Goal: Transaction & Acquisition: Book appointment/travel/reservation

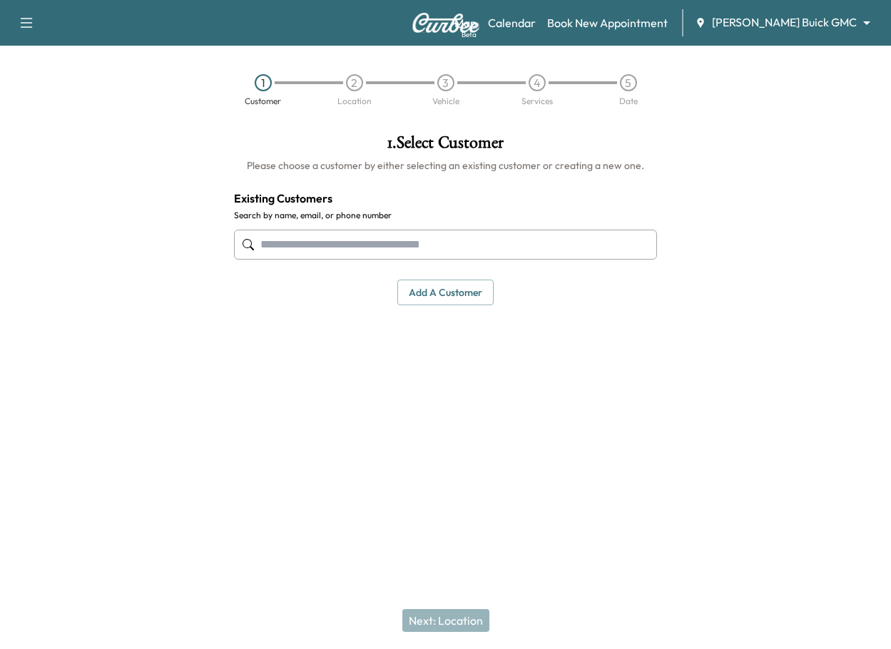
click at [836, 36] on div "Map Beta Calendar Book New Appointment [PERSON_NAME] Buick GMC ******** ​" at bounding box center [666, 22] width 425 height 27
click at [836, 29] on body "Support Log Out Map Beta Calendar Book New Appointment [PERSON_NAME] Buick GMC …" at bounding box center [445, 324] width 891 height 649
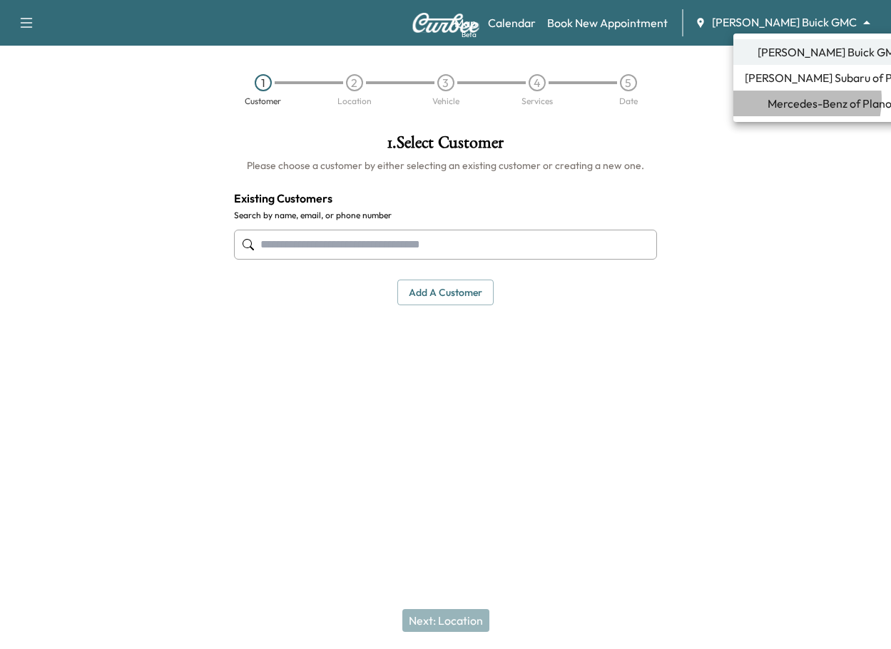
click at [789, 99] on span "Mercedes-Benz of Plano" at bounding box center [829, 103] width 124 height 17
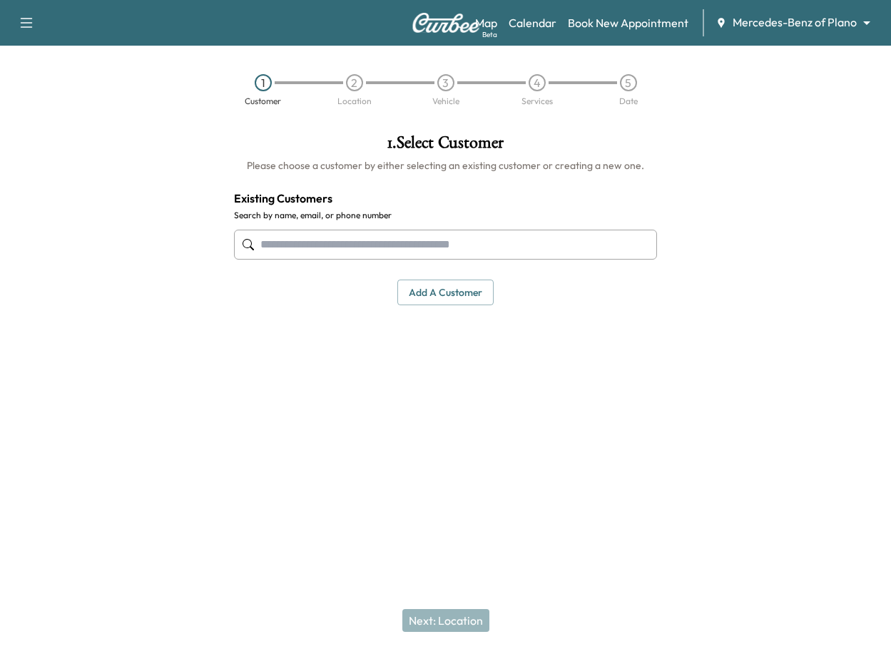
click at [329, 239] on input "text" at bounding box center [445, 245] width 423 height 30
type input "**********"
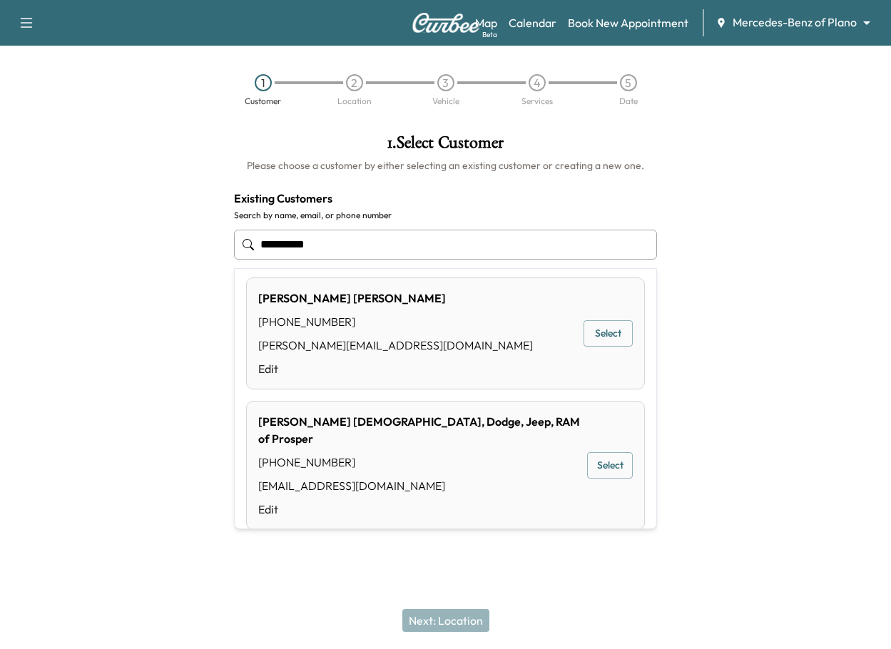
scroll to position [222, 0]
click at [362, 242] on input "**********" at bounding box center [445, 245] width 423 height 30
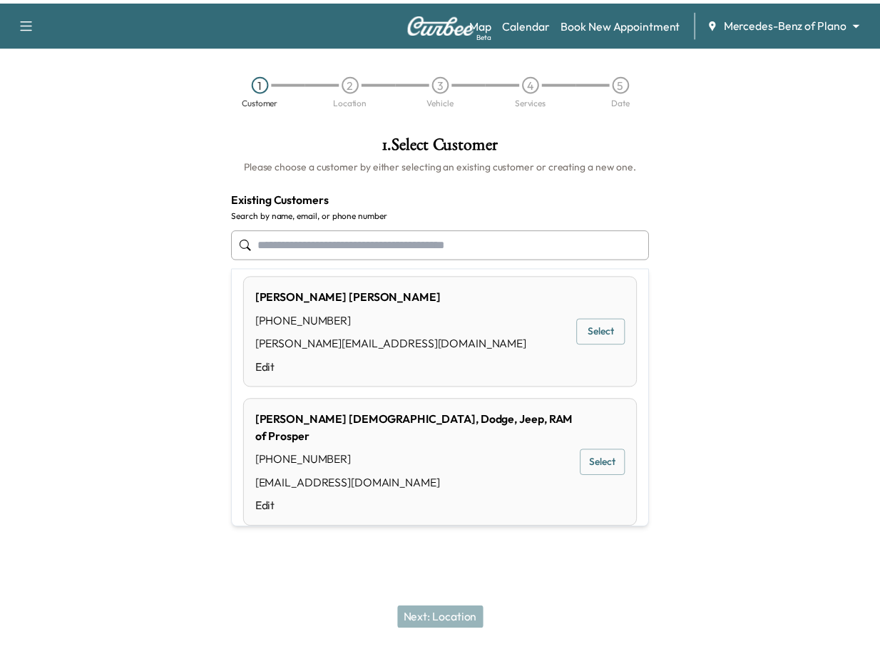
scroll to position [0, 0]
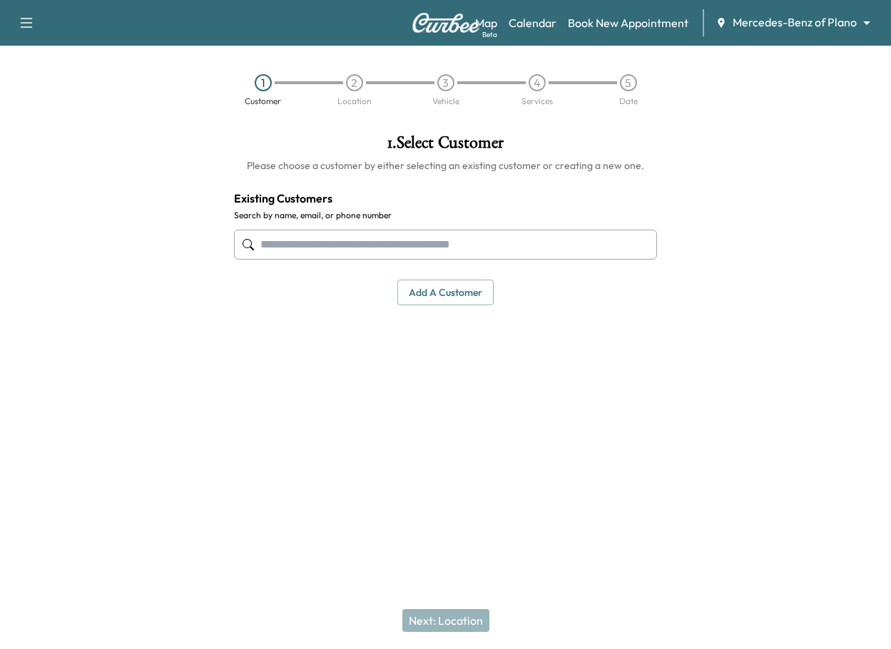
click at [461, 297] on button "Add a customer" at bounding box center [445, 292] width 96 height 26
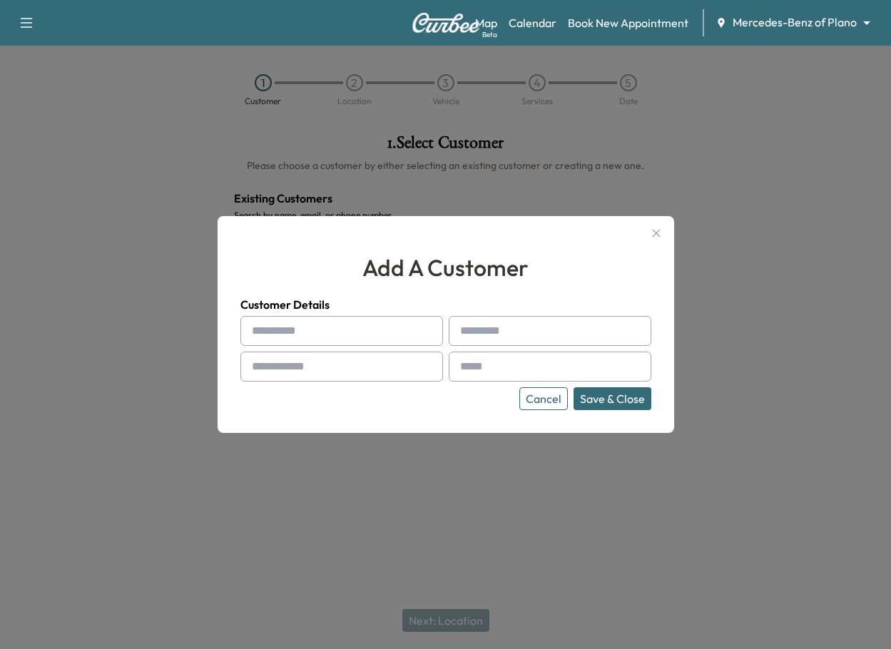
click at [325, 328] on input "text" at bounding box center [341, 331] width 202 height 30
type input "******"
type input "**********"
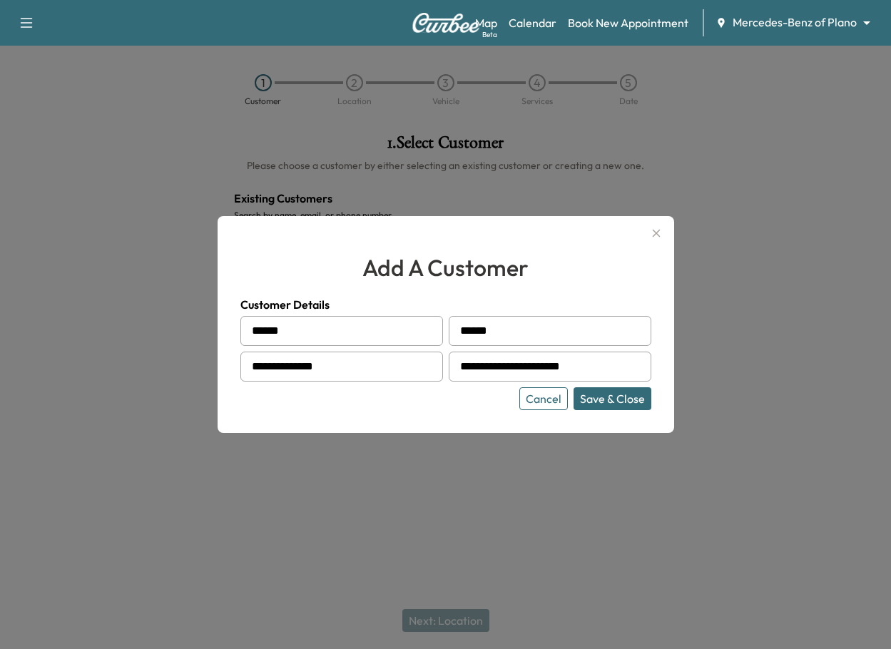
click at [617, 399] on button "Save & Close" at bounding box center [612, 398] width 78 height 23
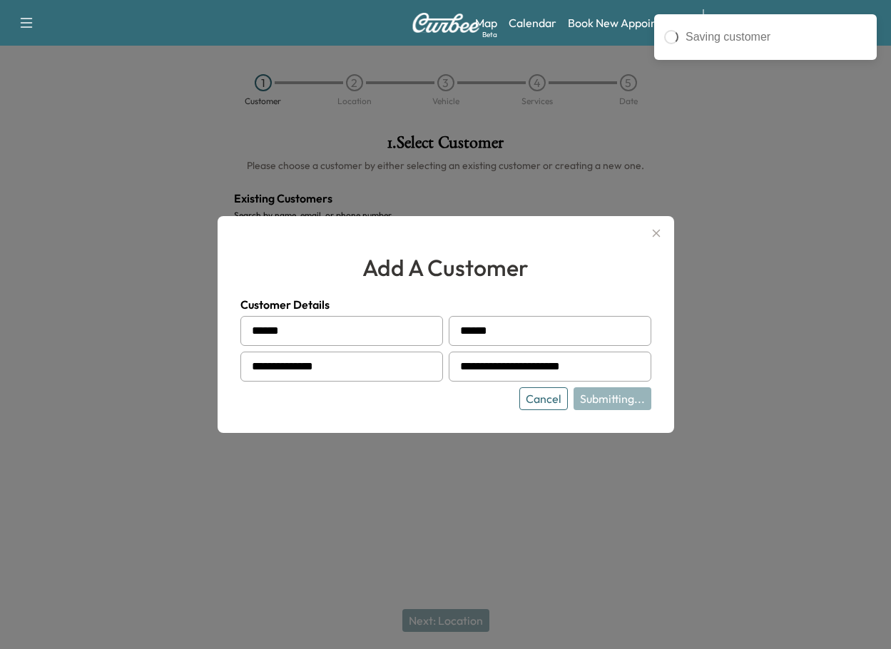
type input "**********"
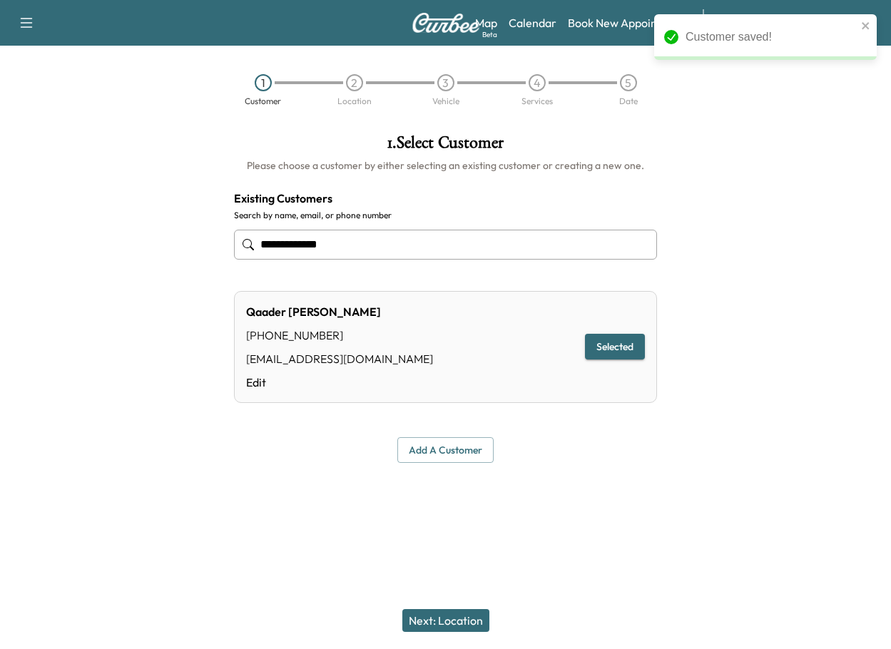
click at [834, 204] on div at bounding box center [779, 299] width 222 height 352
click at [467, 614] on button "Next: Location" at bounding box center [445, 620] width 87 height 23
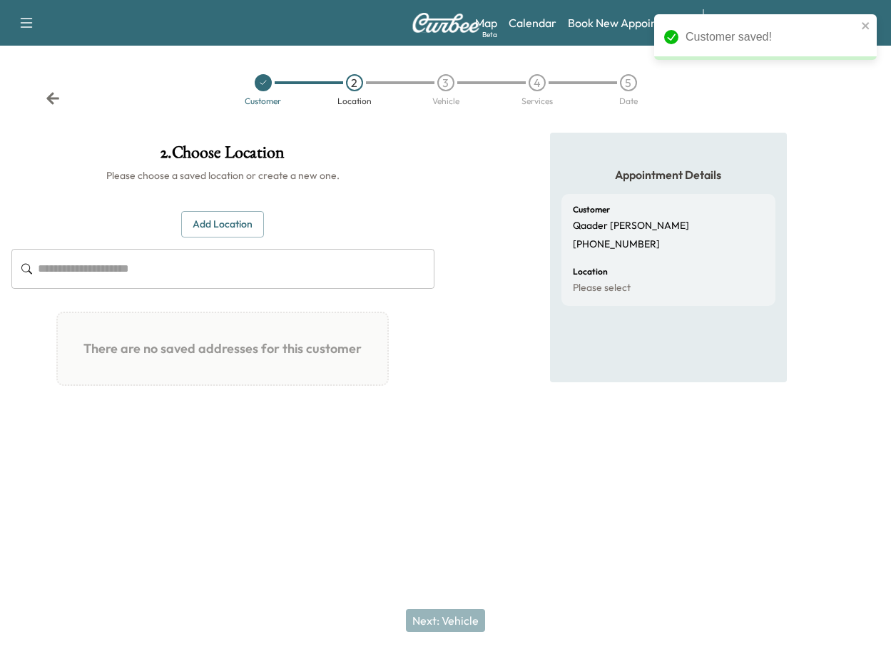
click at [248, 230] on button "Add Location" at bounding box center [222, 224] width 83 height 26
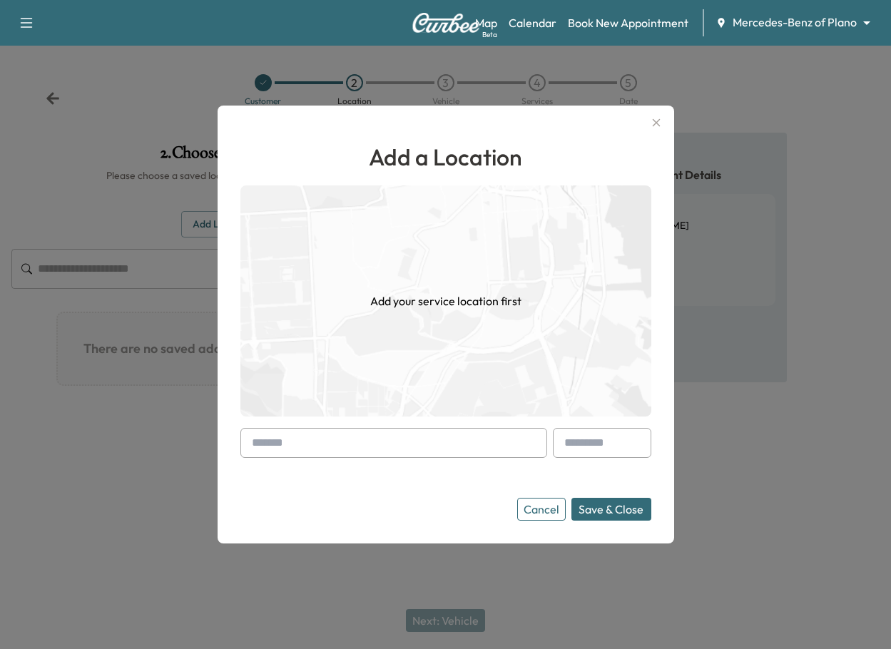
click at [346, 450] on input "text" at bounding box center [393, 443] width 307 height 30
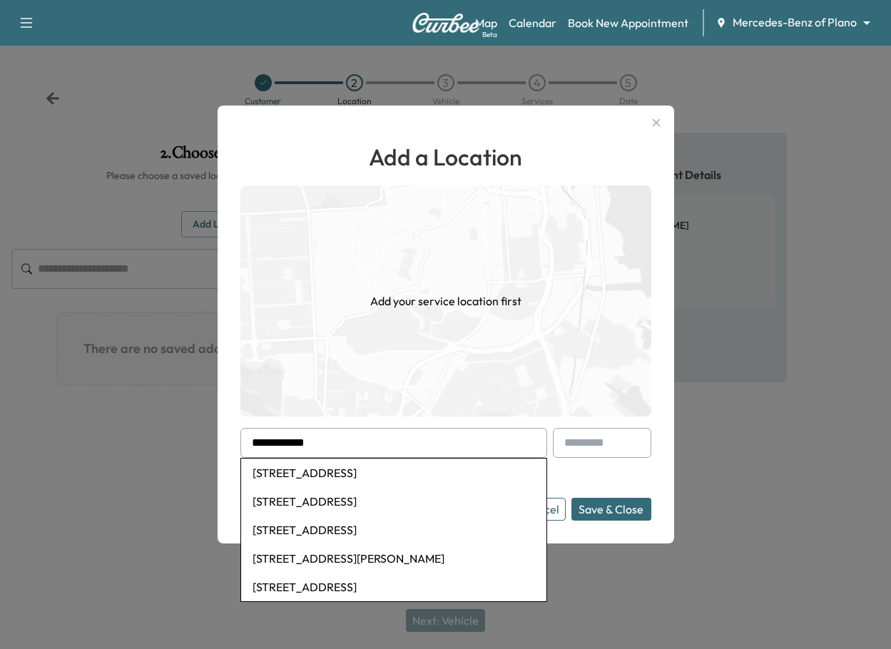
click at [374, 483] on li "[STREET_ADDRESS]" at bounding box center [393, 472] width 305 height 29
type input "**********"
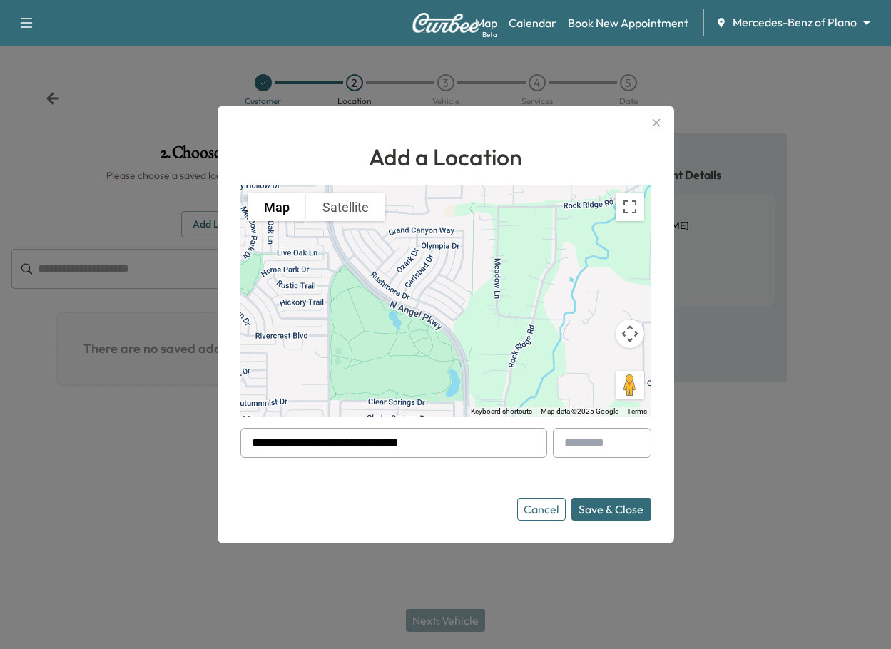
click at [617, 513] on button "Save & Close" at bounding box center [611, 509] width 80 height 23
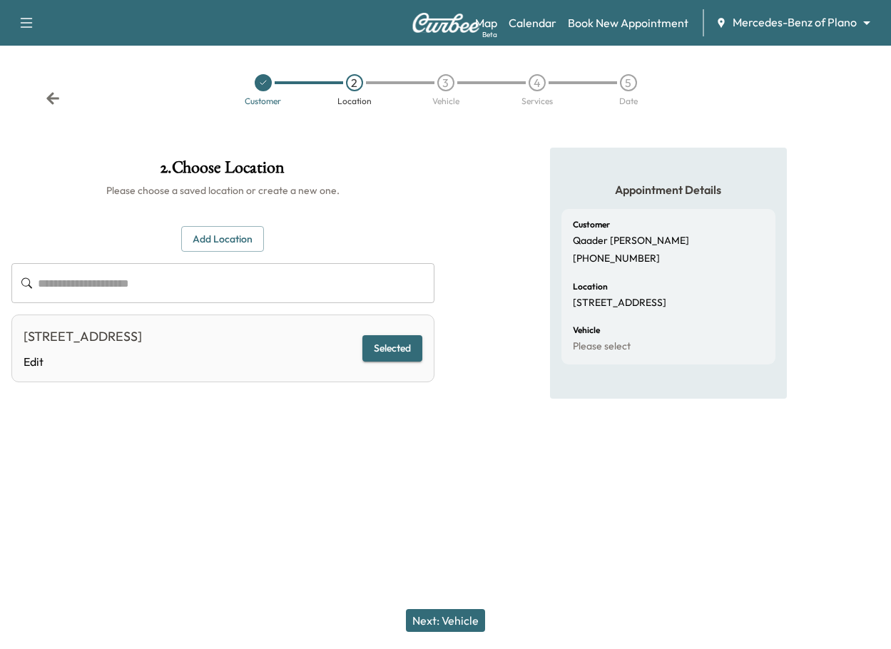
click at [434, 622] on button "Next: Vehicle" at bounding box center [445, 620] width 79 height 23
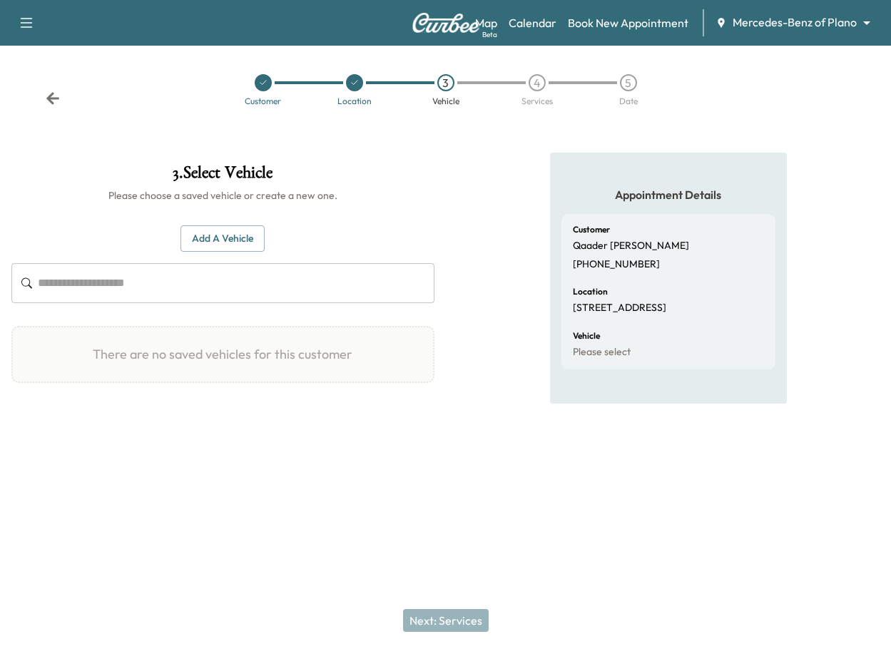
click at [227, 243] on button "Add a Vehicle" at bounding box center [222, 238] width 84 height 26
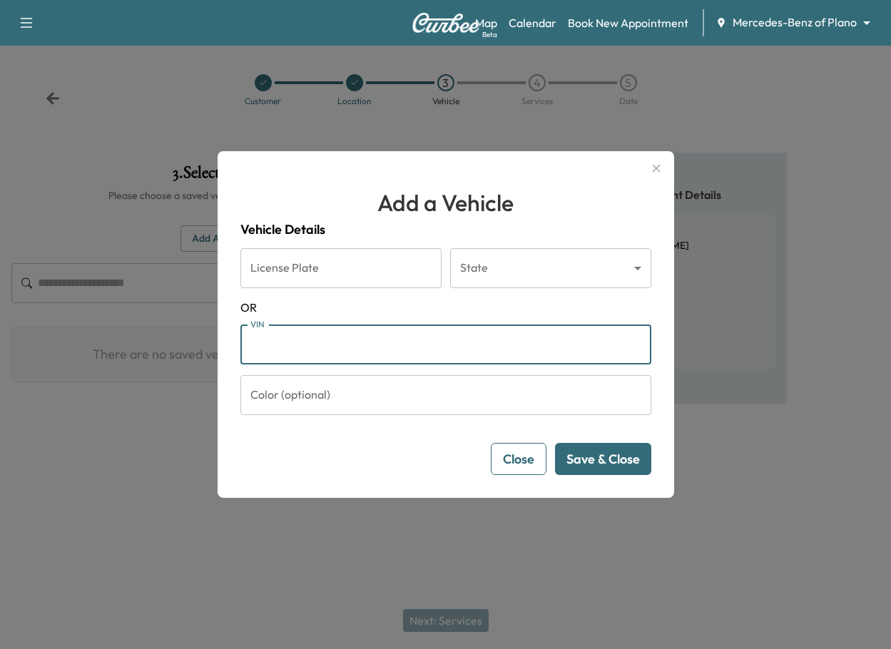
paste input "**********"
type input "**********"
click at [609, 463] on button "Save & Close" at bounding box center [603, 459] width 96 height 32
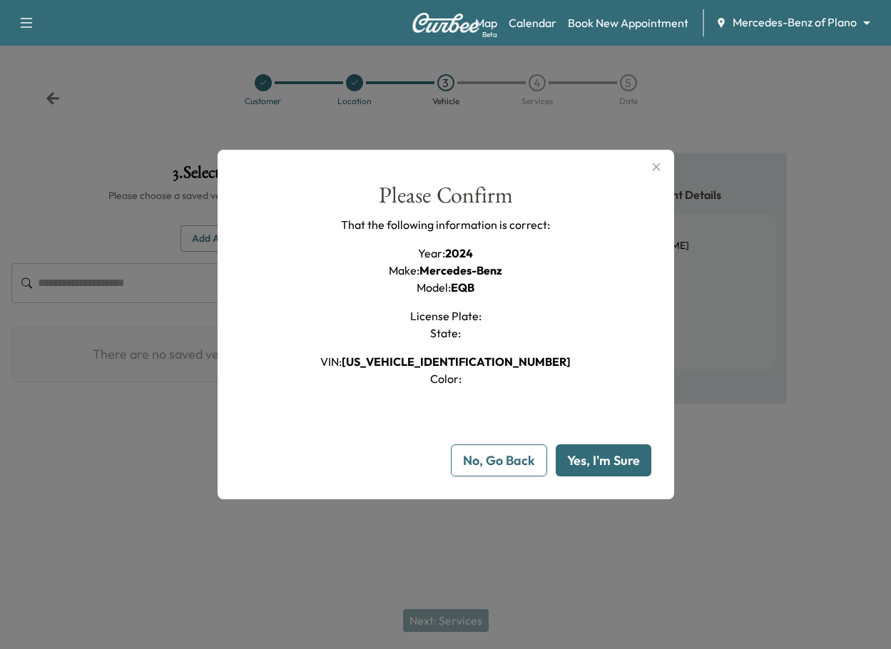
click at [615, 461] on button "Yes, I'm Sure" at bounding box center [603, 460] width 96 height 32
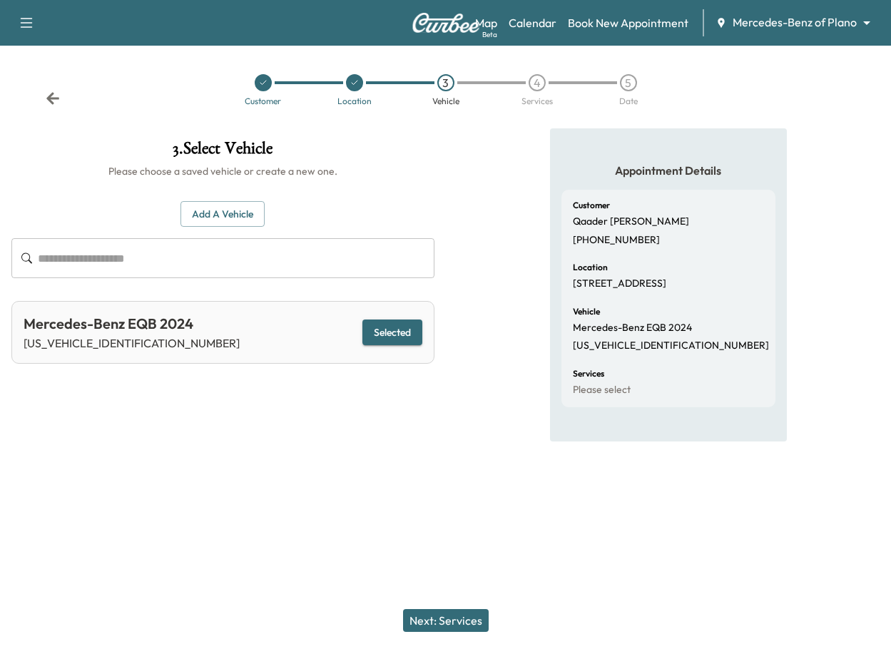
click at [456, 617] on button "Next: Services" at bounding box center [446, 620] width 86 height 23
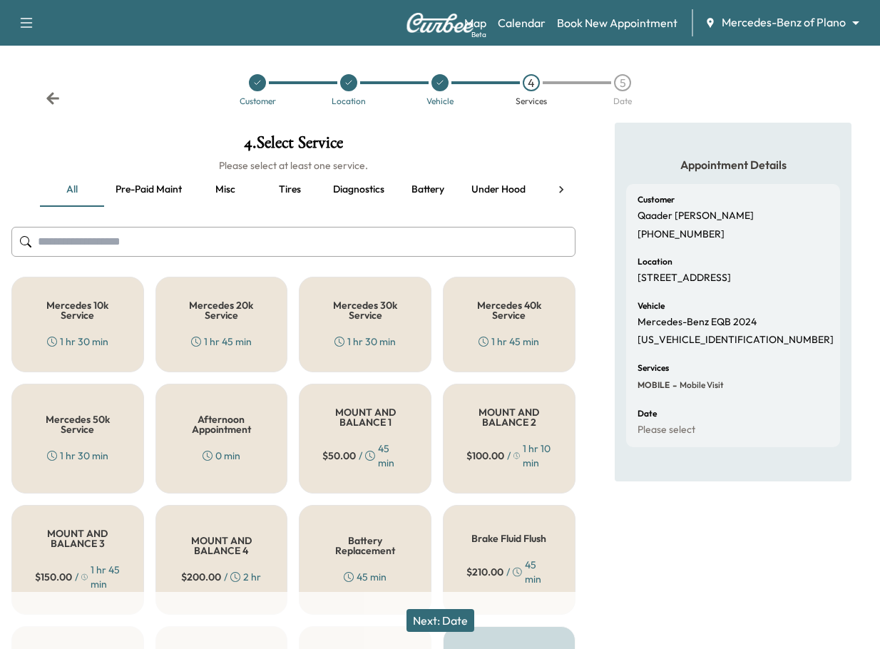
click at [456, 616] on button "Next: Date" at bounding box center [440, 620] width 68 height 23
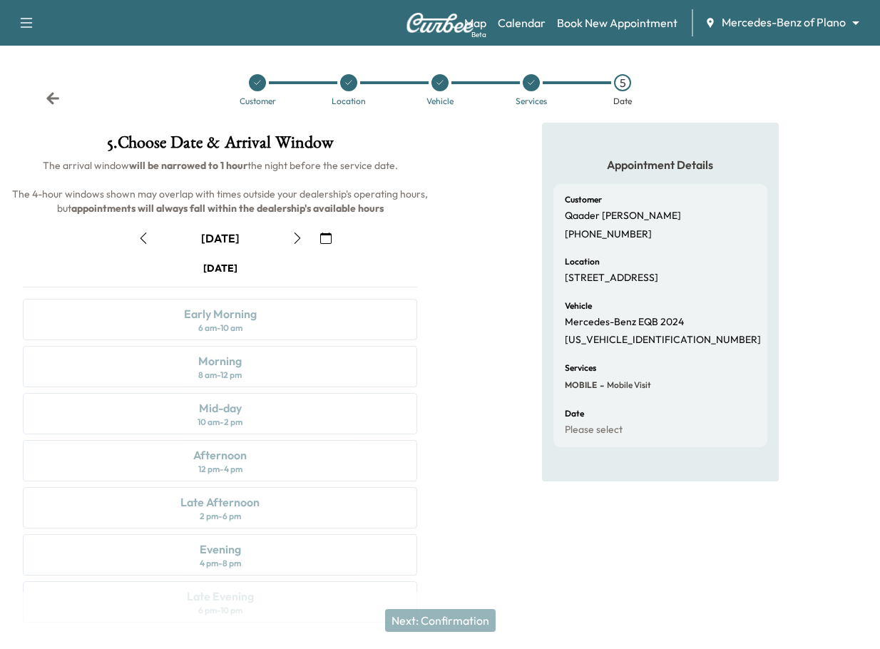
click at [329, 238] on icon "button" at bounding box center [325, 237] width 11 height 11
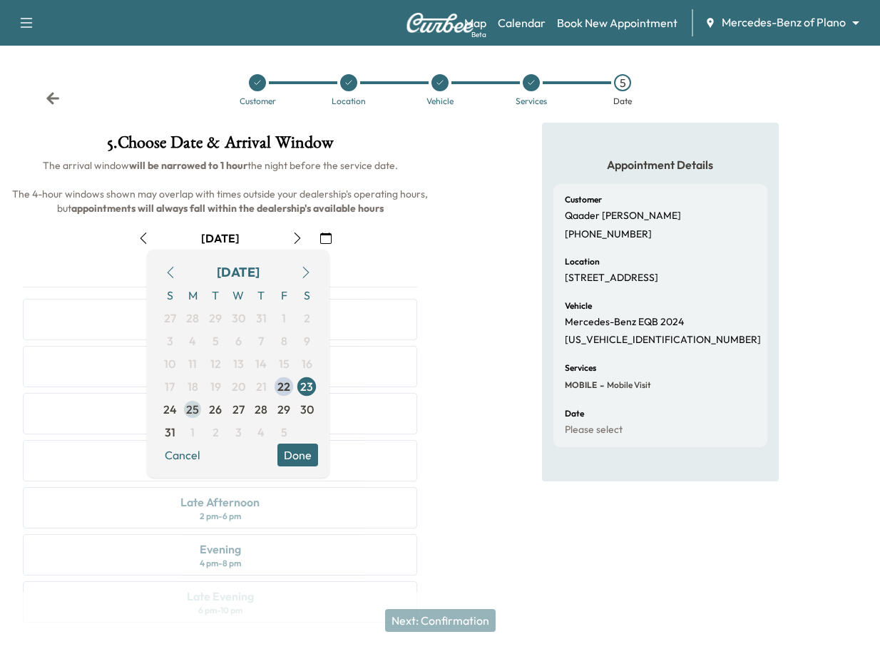
click at [196, 408] on span "25" at bounding box center [192, 409] width 13 height 17
click at [503, 233] on div "Appointment Details Customer [PERSON_NAME] [PHONE_NUMBER] Location [STREET_ADDR…" at bounding box center [660, 381] width 440 height 517
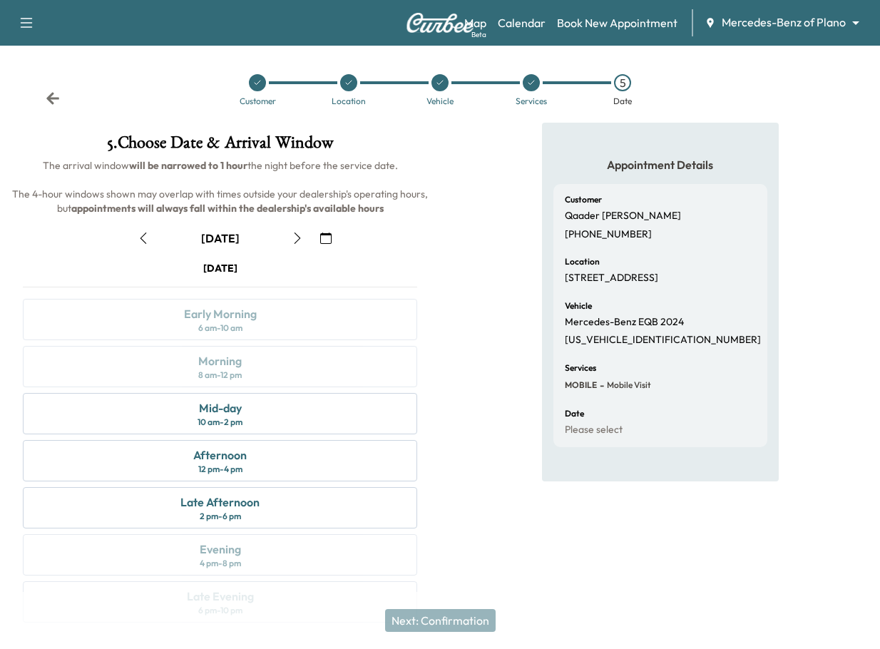
click at [295, 237] on icon "button" at bounding box center [297, 237] width 11 height 11
click at [145, 240] on icon "button" at bounding box center [143, 237] width 11 height 11
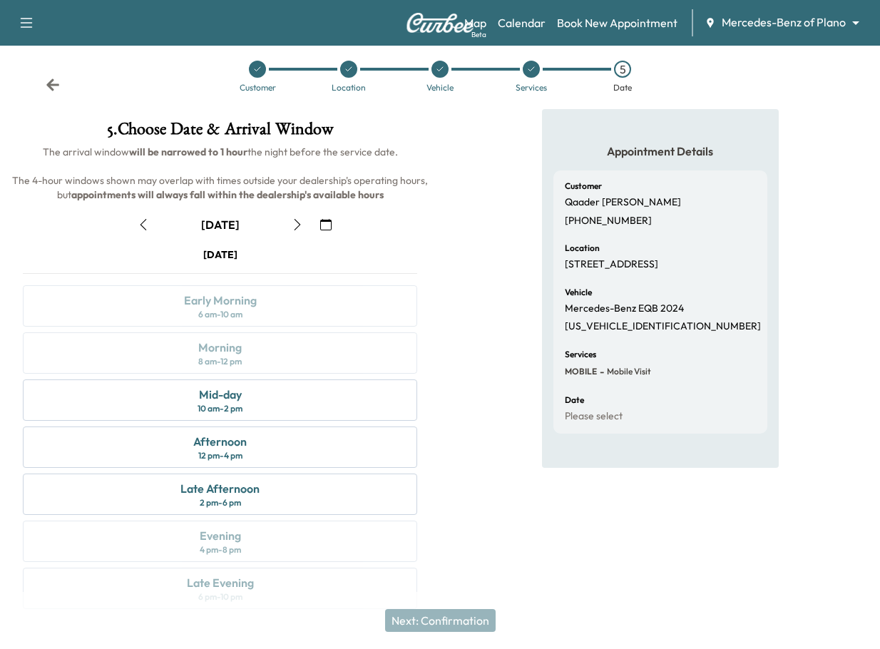
scroll to position [36, 0]
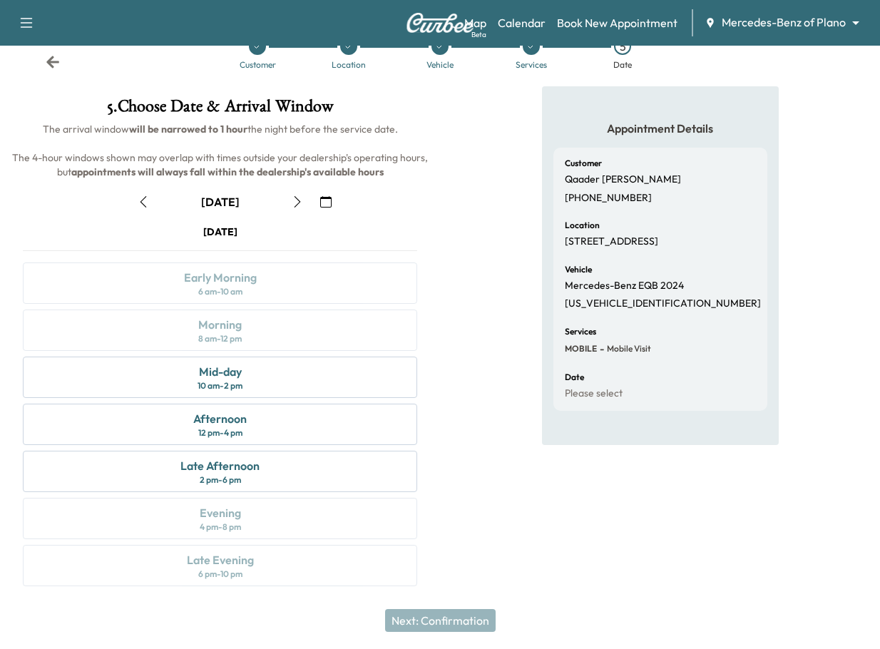
click at [302, 202] on icon "button" at bounding box center [297, 201] width 11 height 11
drag, startPoint x: 565, startPoint y: 241, endPoint x: 737, endPoint y: 241, distance: 171.8
click at [737, 241] on div "Location [STREET_ADDRESS]" at bounding box center [660, 234] width 191 height 27
click at [729, 281] on div "Vehicle Mercedes-Benz EQB 2024 [US_VEHICLE_IDENTIFICATION_NUMBER]" at bounding box center [660, 287] width 191 height 45
click at [292, 204] on icon "button" at bounding box center [297, 201] width 11 height 11
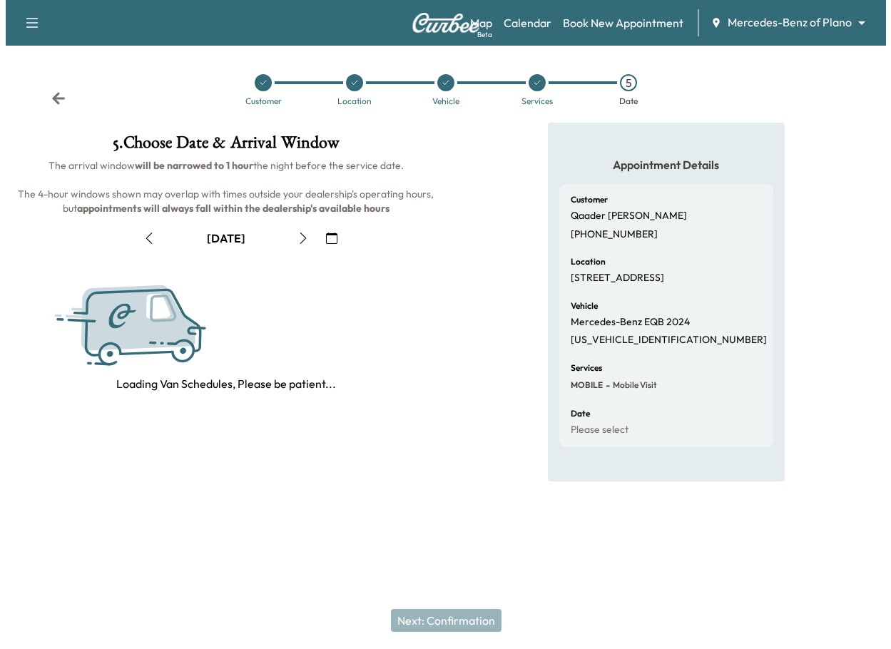
scroll to position [0, 0]
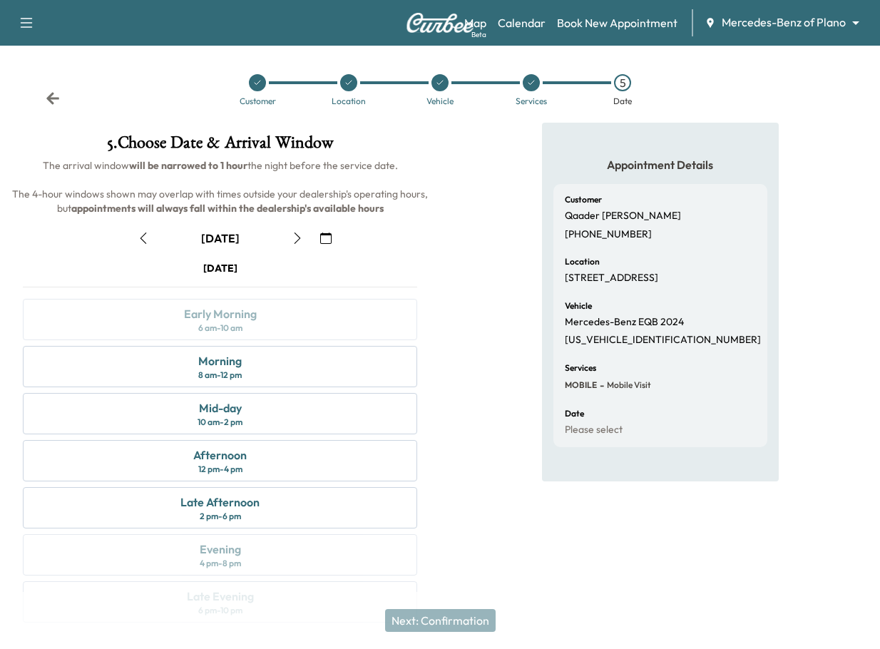
click at [329, 238] on icon "button" at bounding box center [325, 237] width 11 height 11
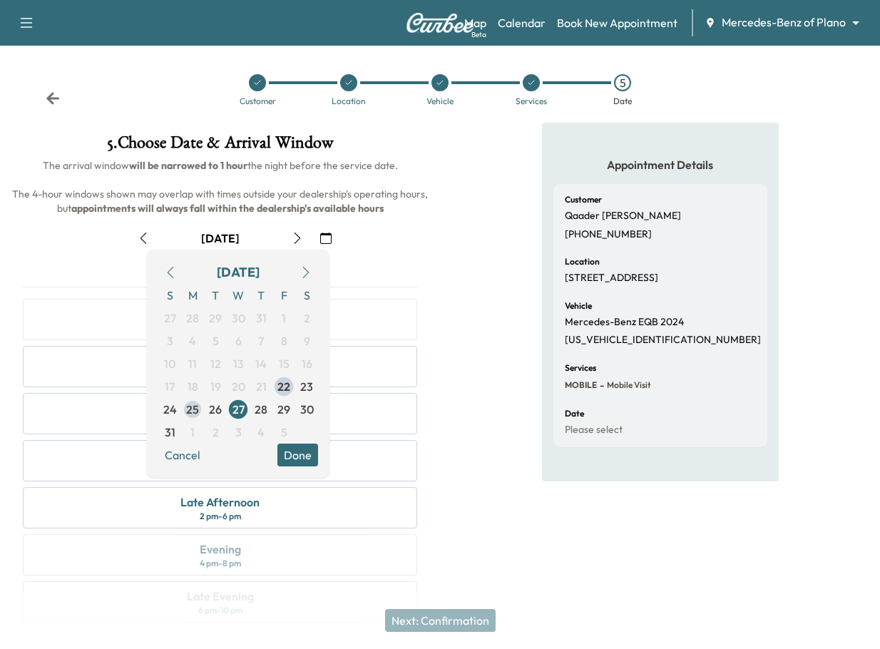
click at [195, 410] on span "25" at bounding box center [192, 409] width 13 height 17
click at [292, 455] on button "Done" at bounding box center [297, 454] width 41 height 23
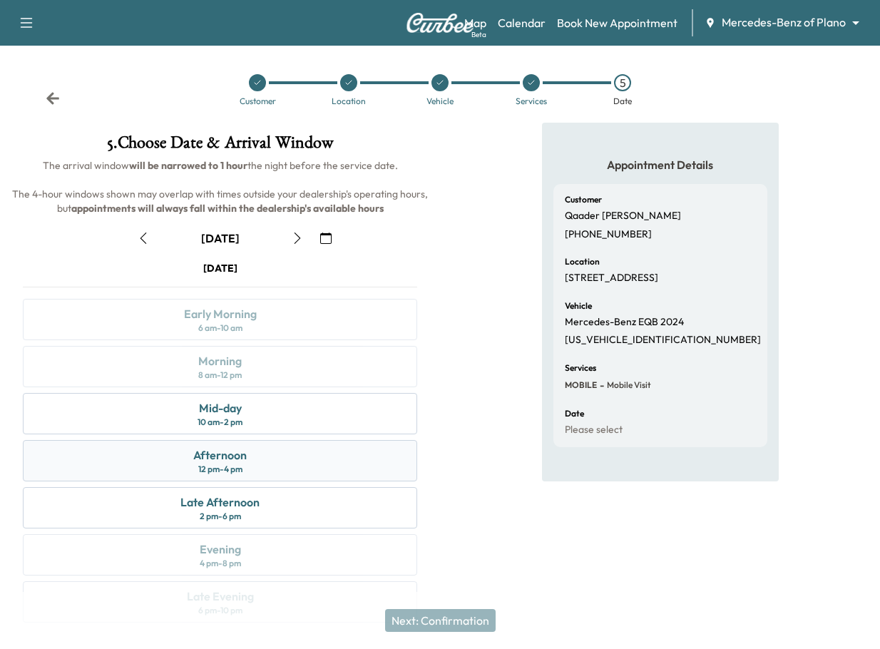
click at [259, 455] on div "Afternoon 12 pm - 4 pm" at bounding box center [220, 460] width 394 height 41
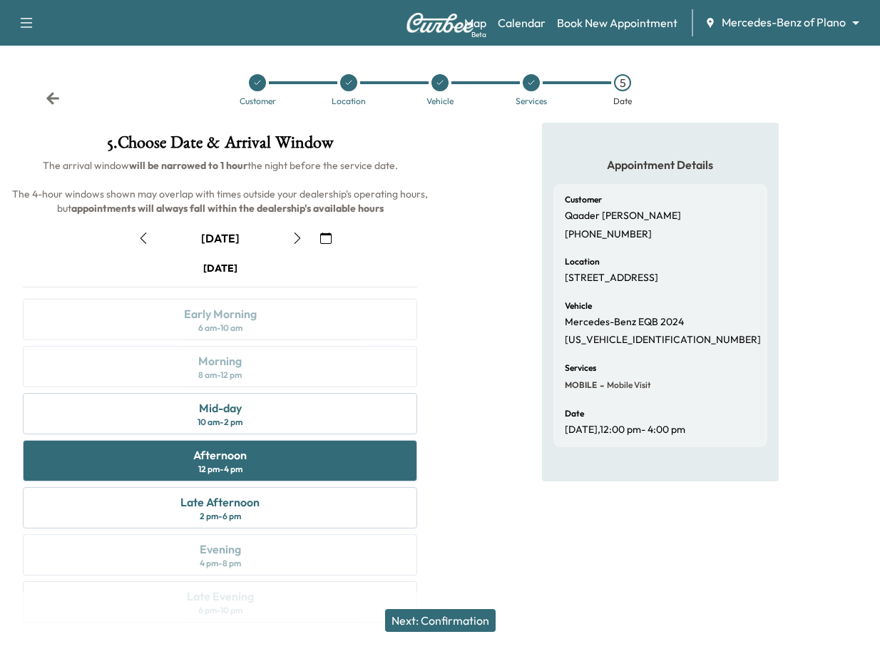
click at [476, 623] on button "Next: Confirmation" at bounding box center [440, 620] width 111 height 23
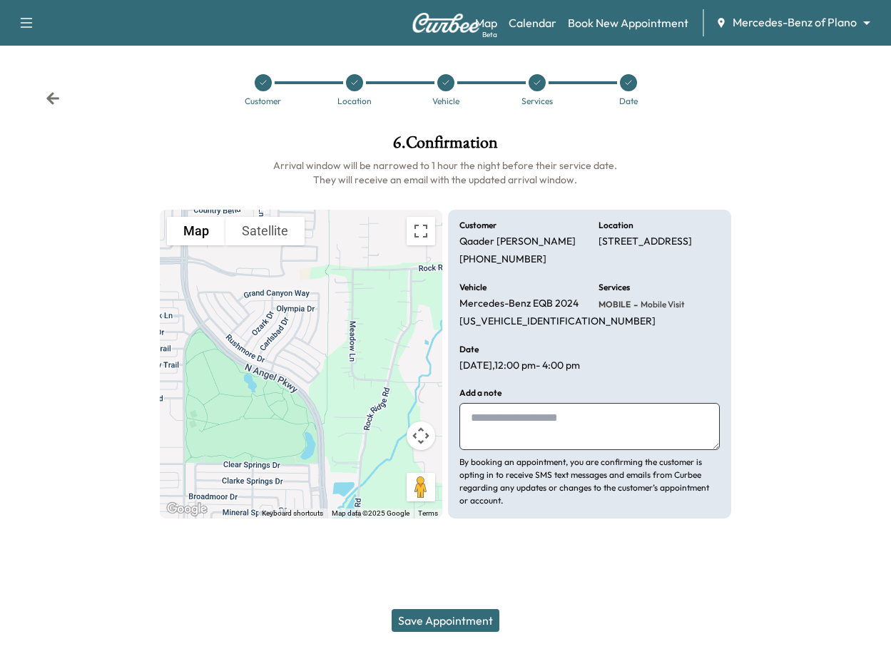
click at [540, 450] on textarea at bounding box center [589, 426] width 260 height 47
type textarea "**********"
click at [453, 624] on button "Save Appointment" at bounding box center [445, 620] width 108 height 23
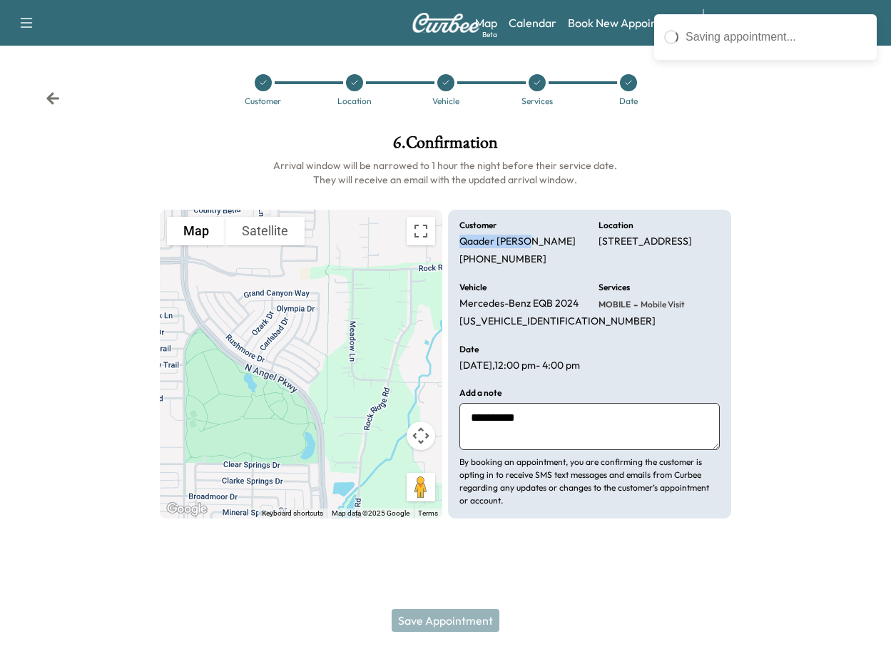
drag, startPoint x: 460, startPoint y: 242, endPoint x: 533, endPoint y: 240, distance: 73.5
click at [533, 240] on p "[PERSON_NAME]" at bounding box center [517, 241] width 116 height 13
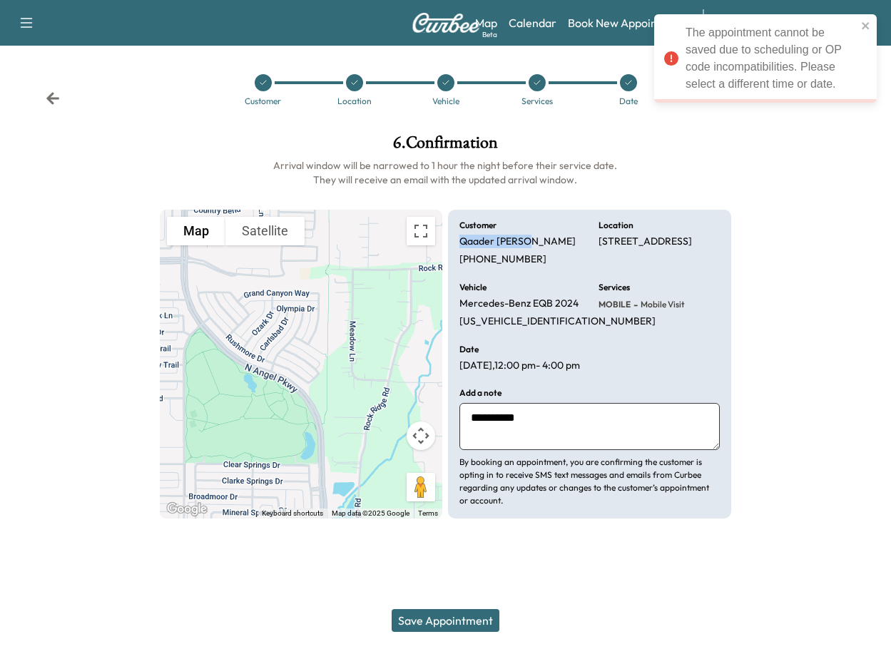
copy p "[PERSON_NAME]"
click at [796, 280] on div at bounding box center [816, 326] width 148 height 407
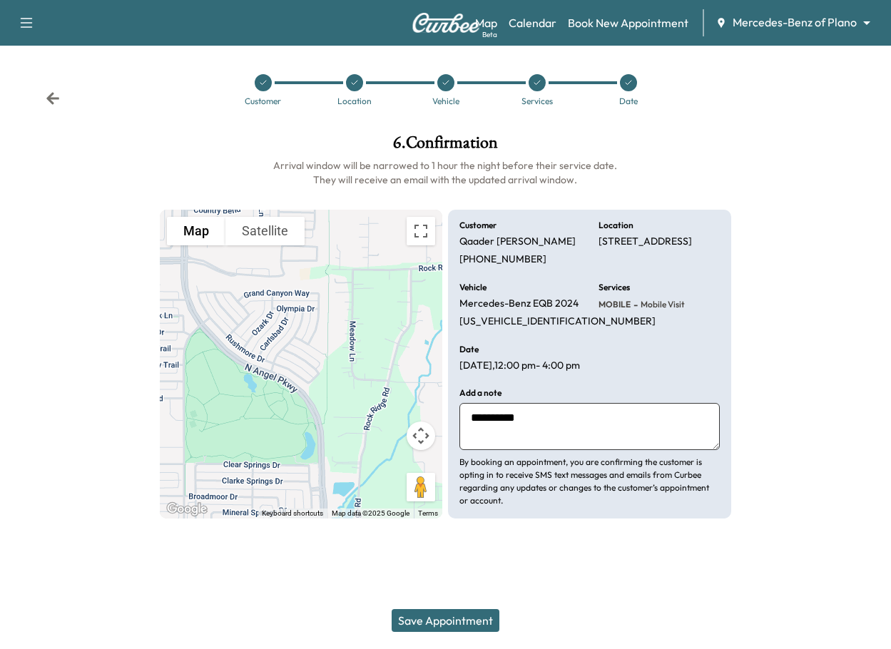
click at [54, 96] on icon at bounding box center [53, 98] width 14 height 14
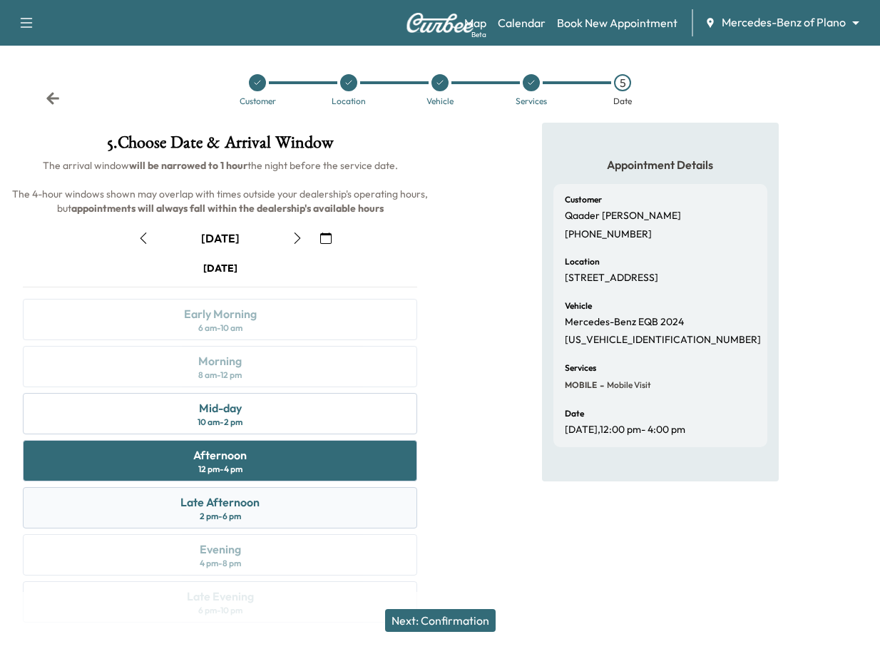
click at [227, 491] on div "Late Afternoon 2 pm - 6 pm" at bounding box center [220, 507] width 394 height 41
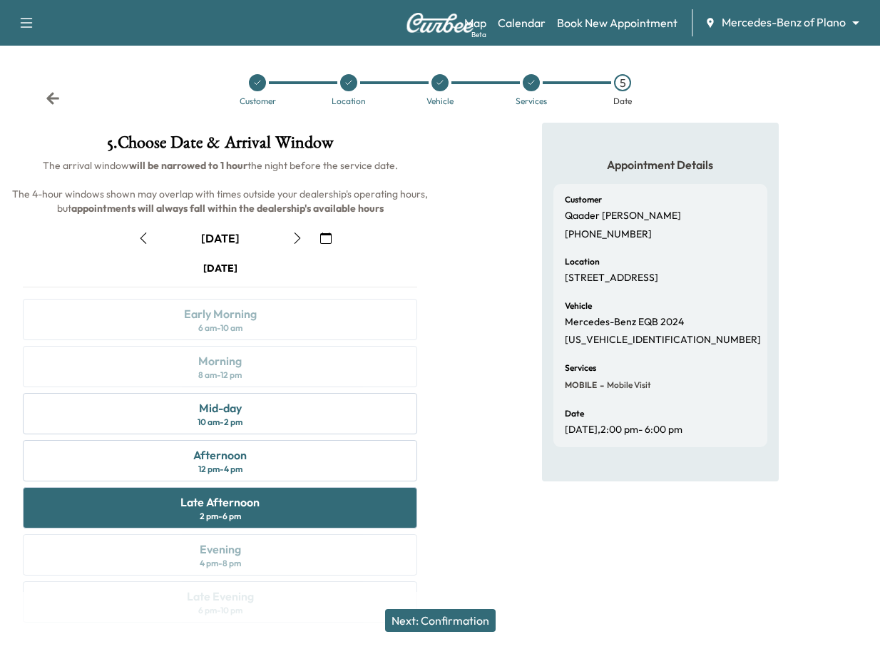
click at [476, 617] on button "Next: Confirmation" at bounding box center [440, 620] width 111 height 23
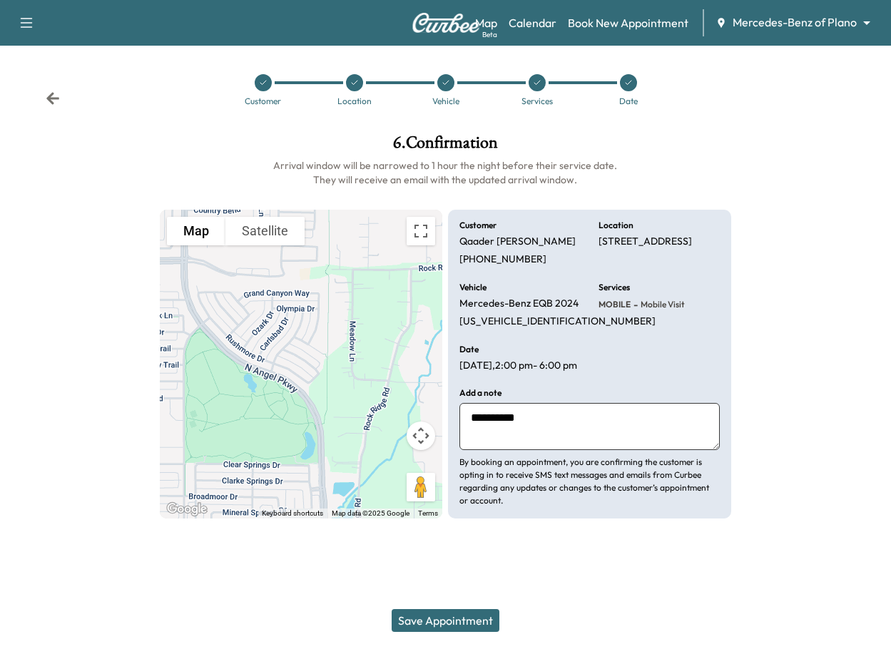
click at [466, 615] on button "Save Appointment" at bounding box center [445, 620] width 108 height 23
click at [406, 620] on button "Save Appointment" at bounding box center [445, 620] width 108 height 23
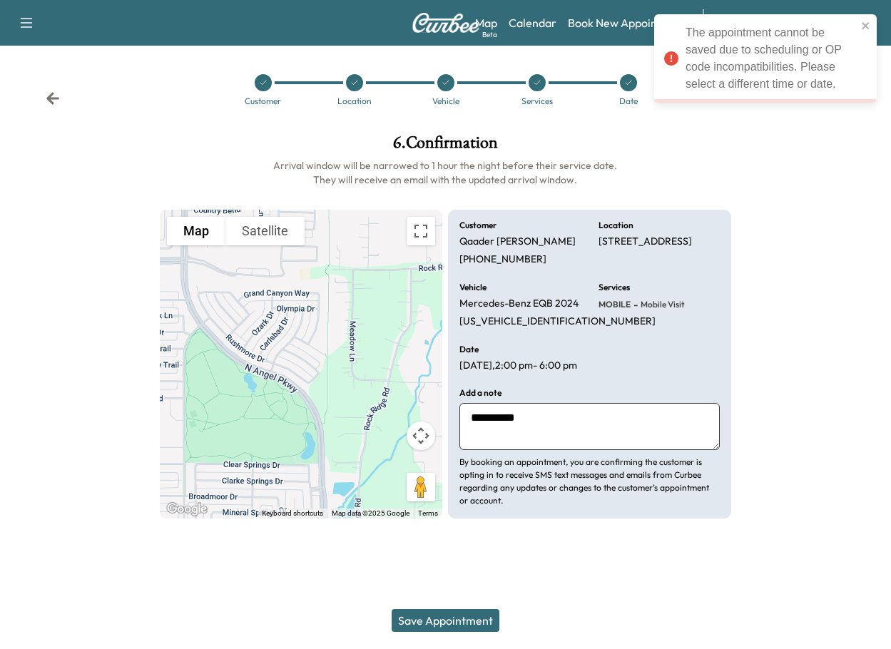
click at [811, 270] on div at bounding box center [816, 326] width 148 height 407
click at [753, 88] on div "The appointment cannot be saved due to scheduling or OP code incompatibilities.…" at bounding box center [770, 58] width 171 height 68
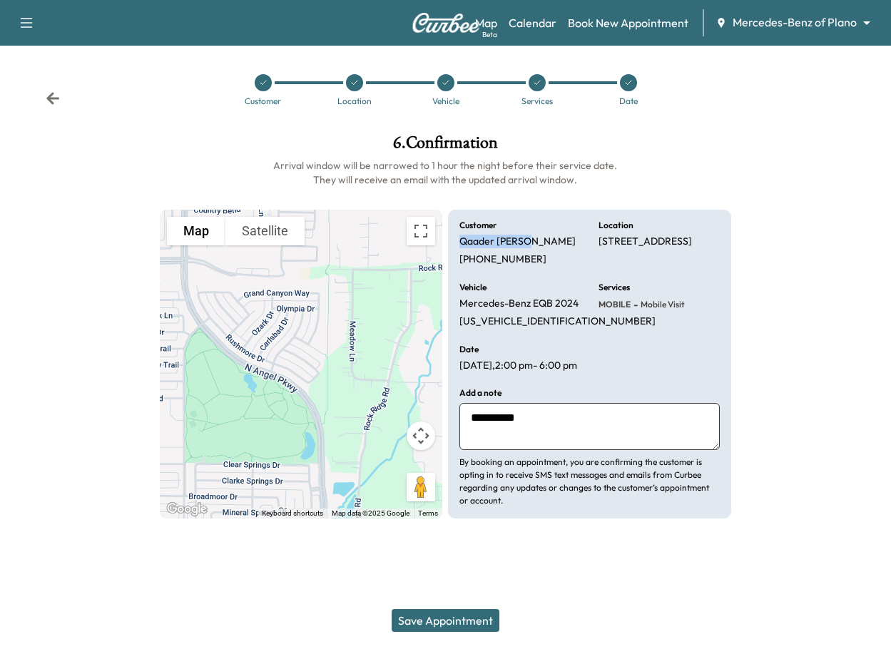
drag, startPoint x: 460, startPoint y: 242, endPoint x: 538, endPoint y: 241, distance: 77.7
click at [538, 241] on div "Customer [PERSON_NAME] [PHONE_NUMBER]" at bounding box center [519, 243] width 121 height 45
copy p "[PERSON_NAME]"
click at [471, 621] on button "Save Appointment" at bounding box center [445, 620] width 108 height 23
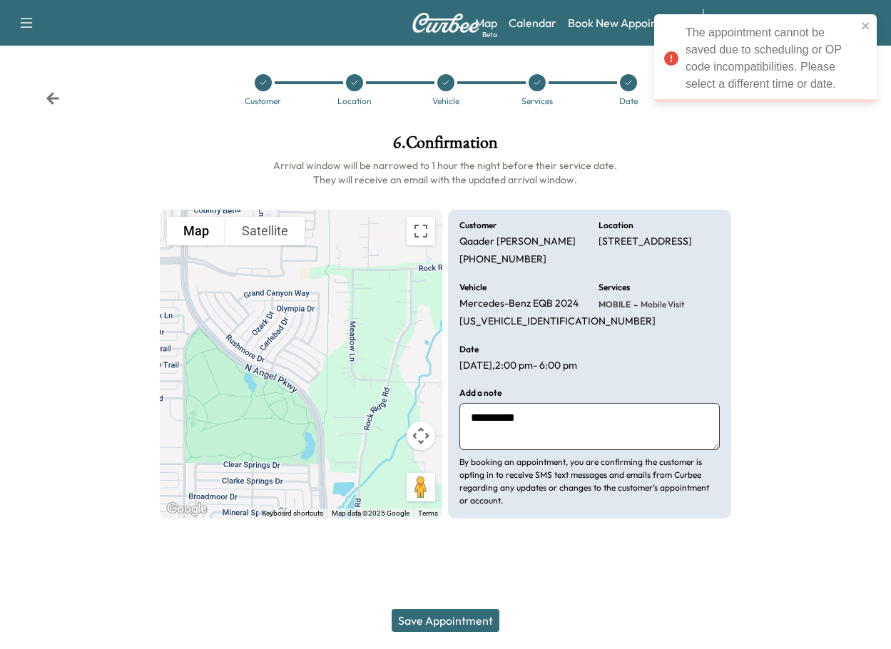
click at [48, 92] on icon at bounding box center [53, 98] width 14 height 14
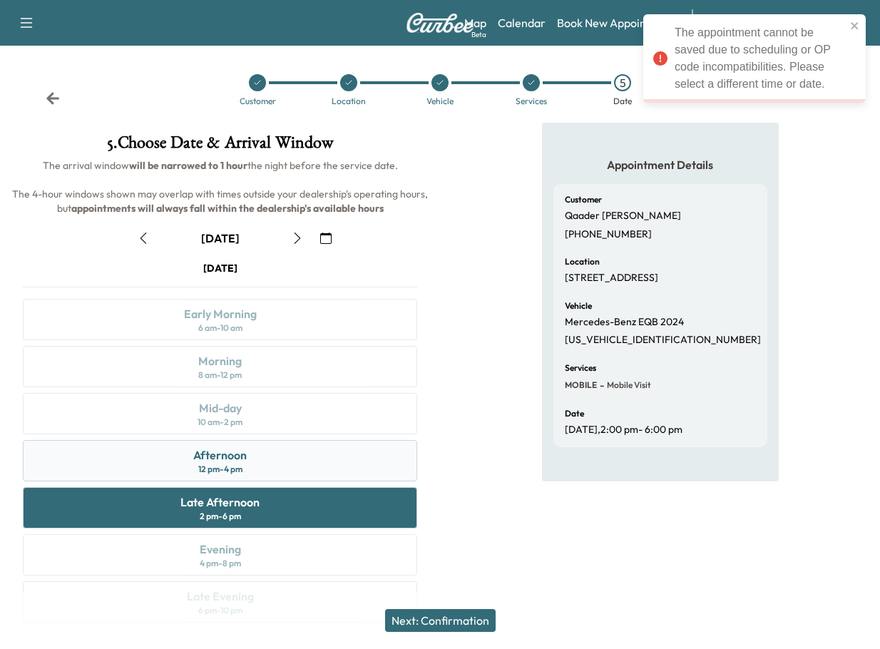
click at [271, 463] on div "Afternoon 12 pm - 4 pm" at bounding box center [220, 460] width 394 height 41
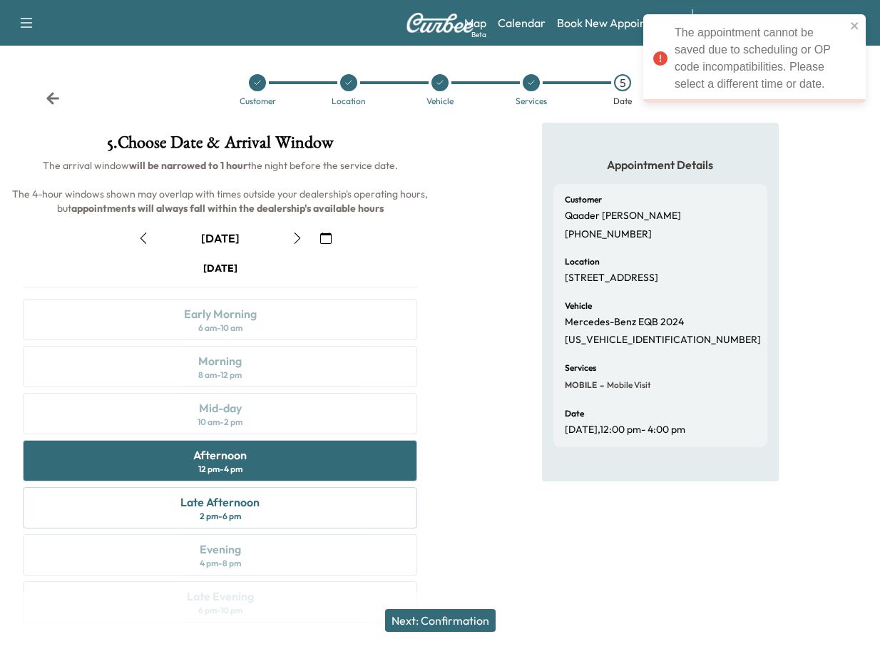
click at [458, 618] on button "Next: Confirmation" at bounding box center [440, 620] width 111 height 23
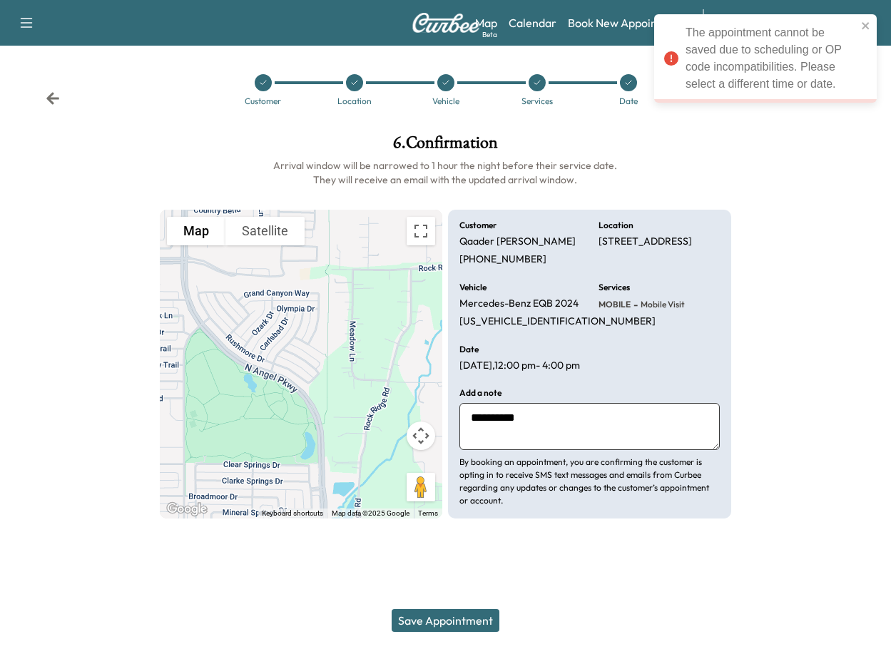
click at [461, 622] on button "Save Appointment" at bounding box center [445, 620] width 108 height 23
click at [548, 319] on p "[US_VEHICLE_IDENTIFICATION_NUMBER]" at bounding box center [557, 321] width 196 height 13
copy p "[US_VEHICLE_IDENTIFICATION_NUMBER]"
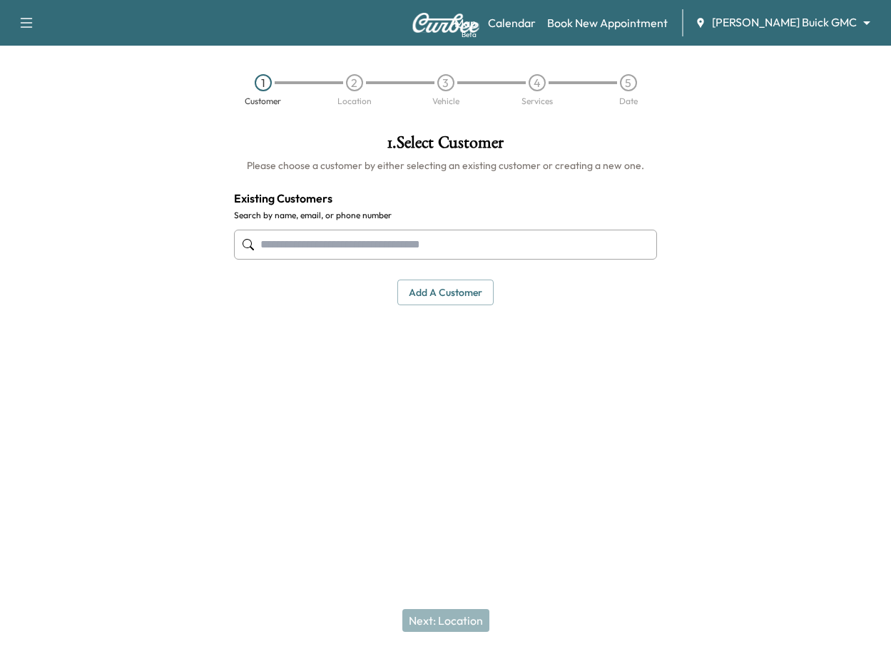
paste input "**********"
type input "**********"
click at [801, 34] on div "Map Beta Calendar Book New Appointment [PERSON_NAME] Buick GMC ******** ​" at bounding box center [666, 22] width 425 height 27
click at [800, 22] on body "Support Log Out Map Beta Calendar Book New Appointment [PERSON_NAME] Buick GMC …" at bounding box center [445, 324] width 891 height 649
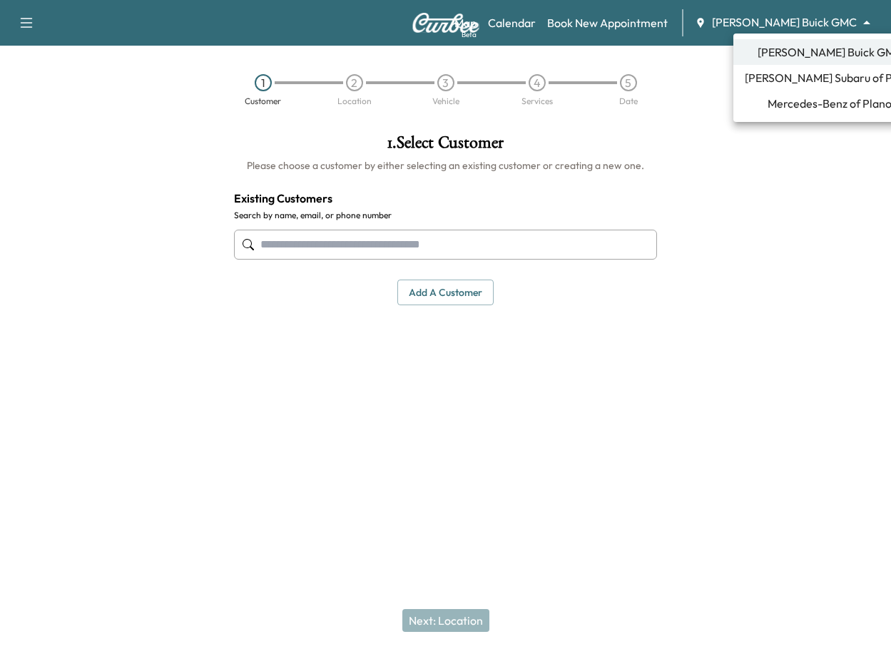
click at [794, 105] on span "Mercedes-Benz of Plano" at bounding box center [829, 103] width 124 height 17
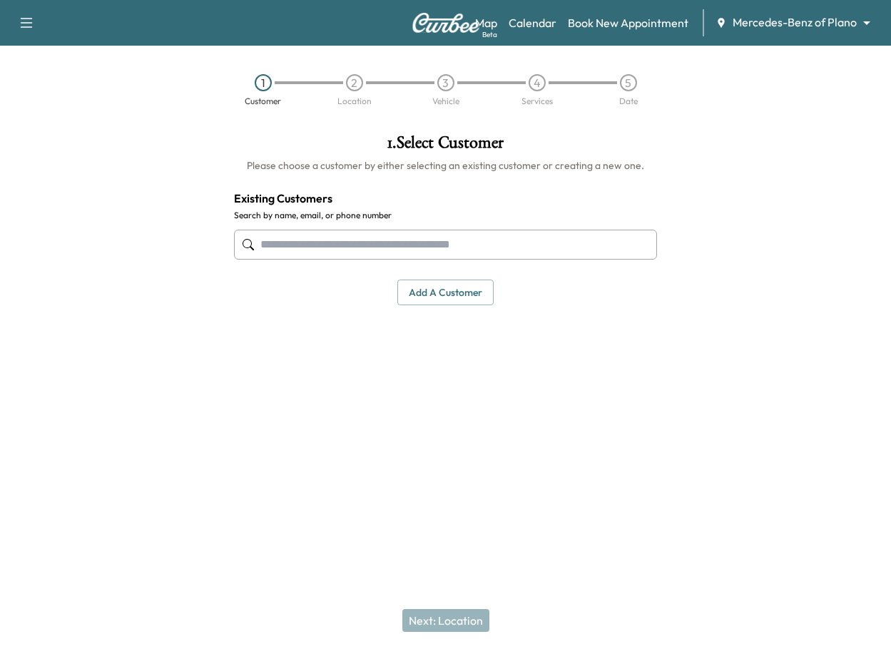
paste input "**********"
click at [485, 235] on input "**********" at bounding box center [445, 245] width 423 height 30
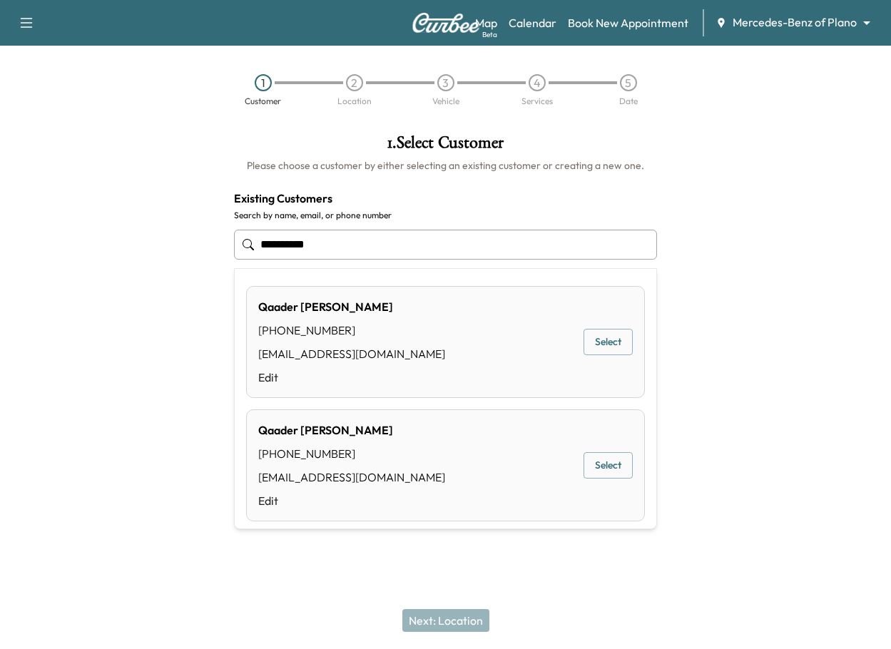
click at [601, 338] on button "Select" at bounding box center [607, 342] width 49 height 26
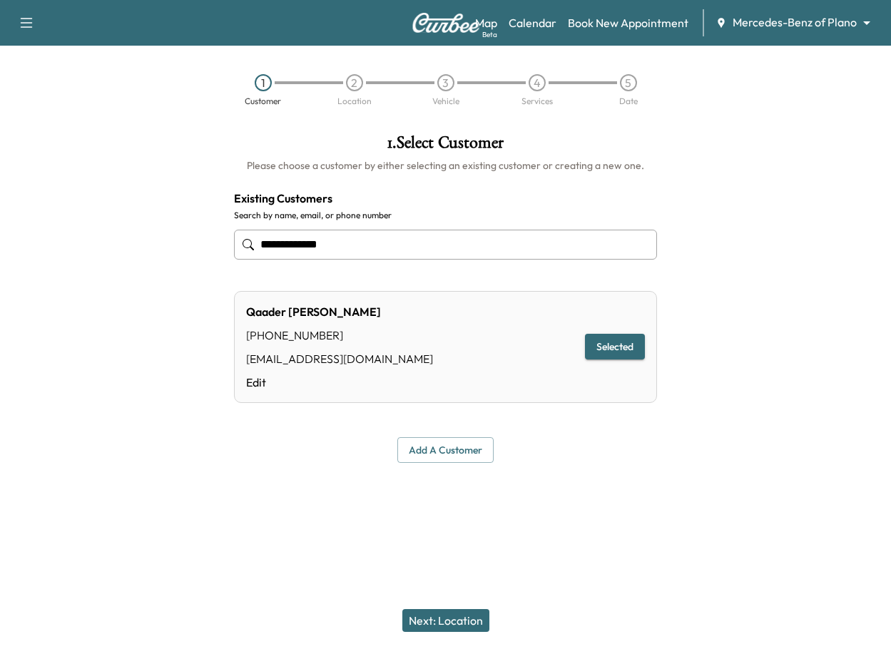
type input "**********"
click at [443, 622] on button "Next: Location" at bounding box center [445, 620] width 87 height 23
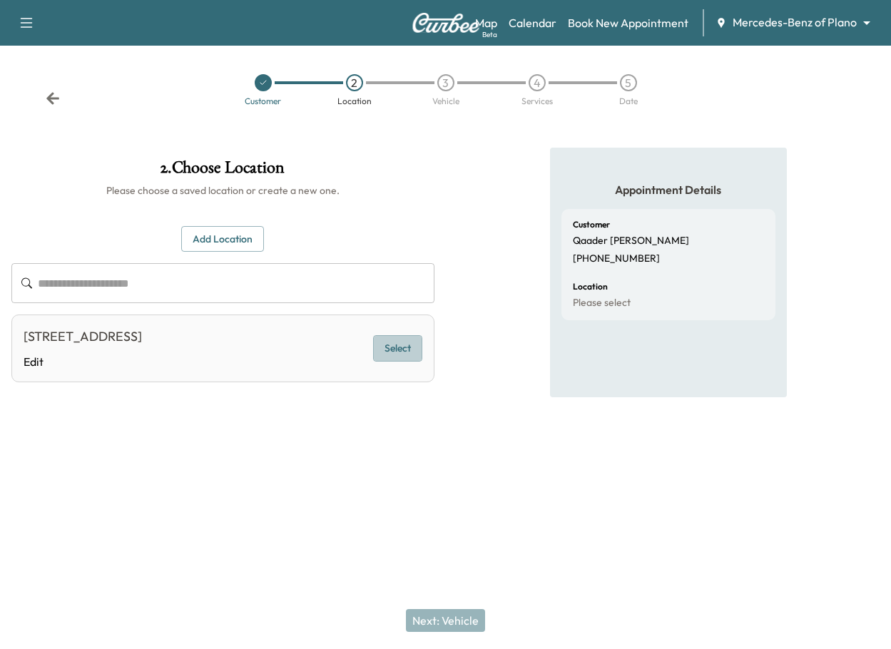
click at [415, 344] on button "Select" at bounding box center [397, 348] width 49 height 26
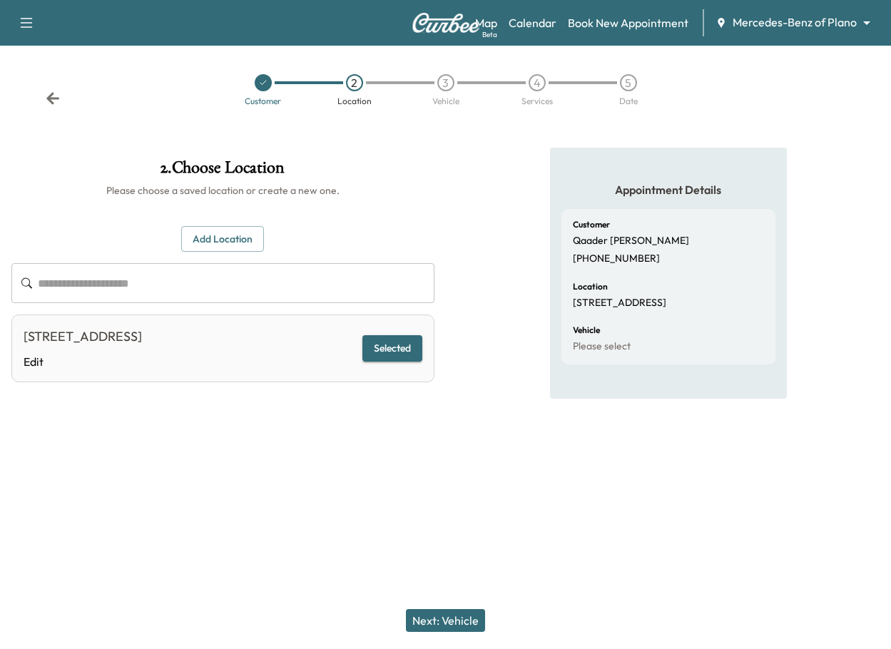
click at [461, 614] on button "Next: Vehicle" at bounding box center [445, 620] width 79 height 23
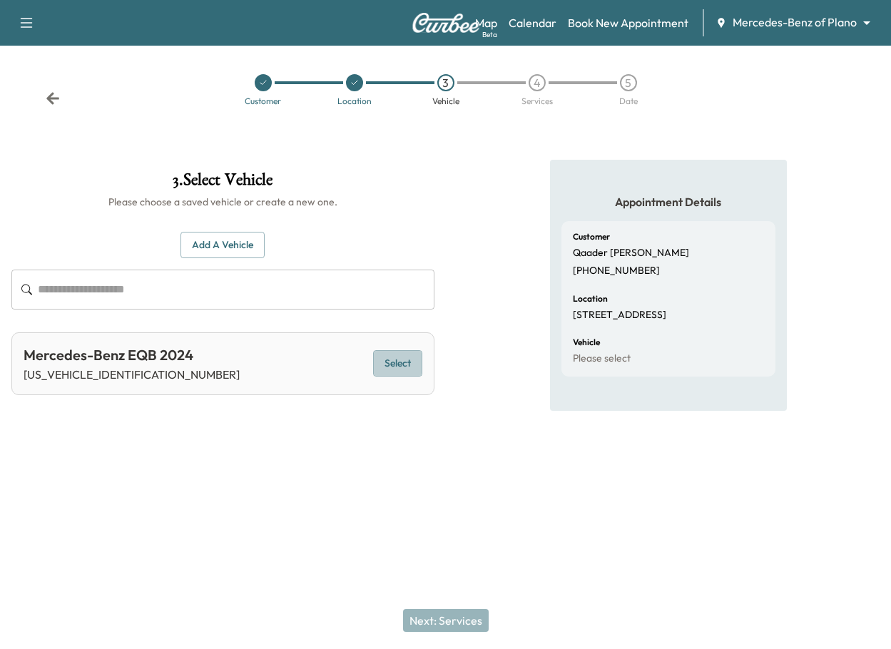
click at [395, 363] on button "Select" at bounding box center [397, 363] width 49 height 26
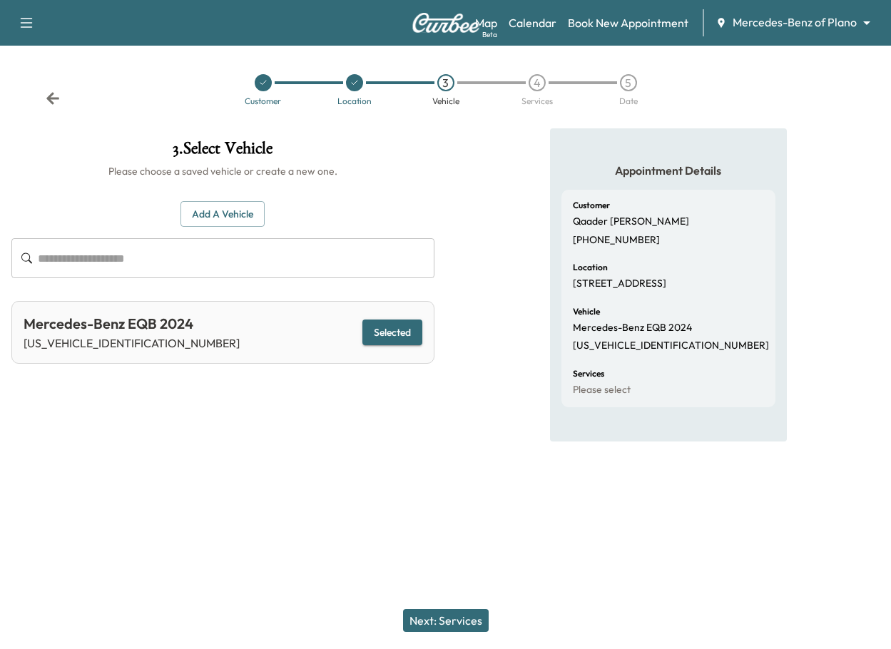
click at [451, 614] on button "Next: Services" at bounding box center [446, 620] width 86 height 23
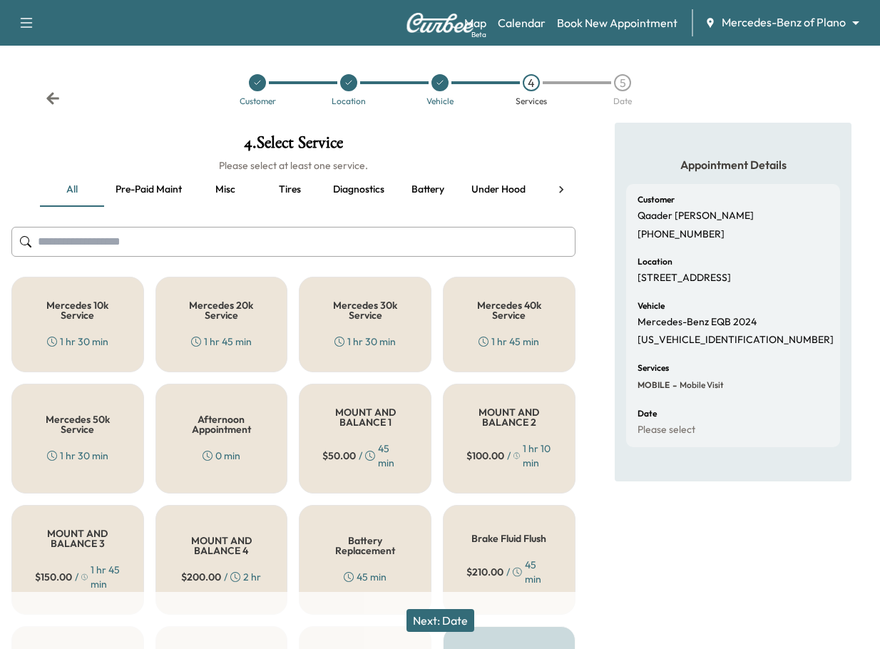
click at [456, 627] on button "Next: Date" at bounding box center [440, 620] width 68 height 23
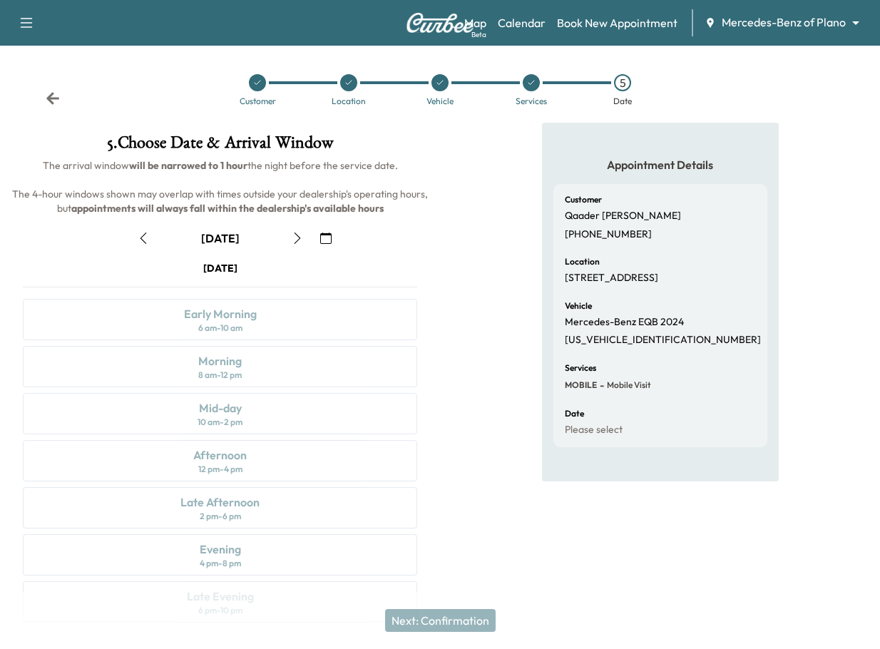
click at [322, 240] on icon "button" at bounding box center [325, 237] width 11 height 11
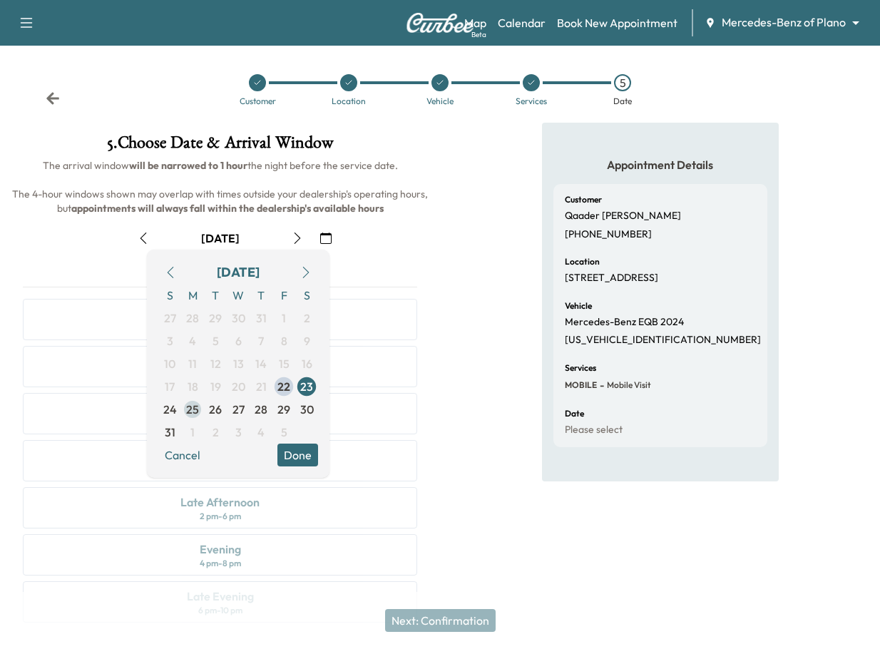
click at [196, 412] on span "25" at bounding box center [192, 409] width 13 height 17
click at [291, 455] on button "Done" at bounding box center [297, 454] width 41 height 23
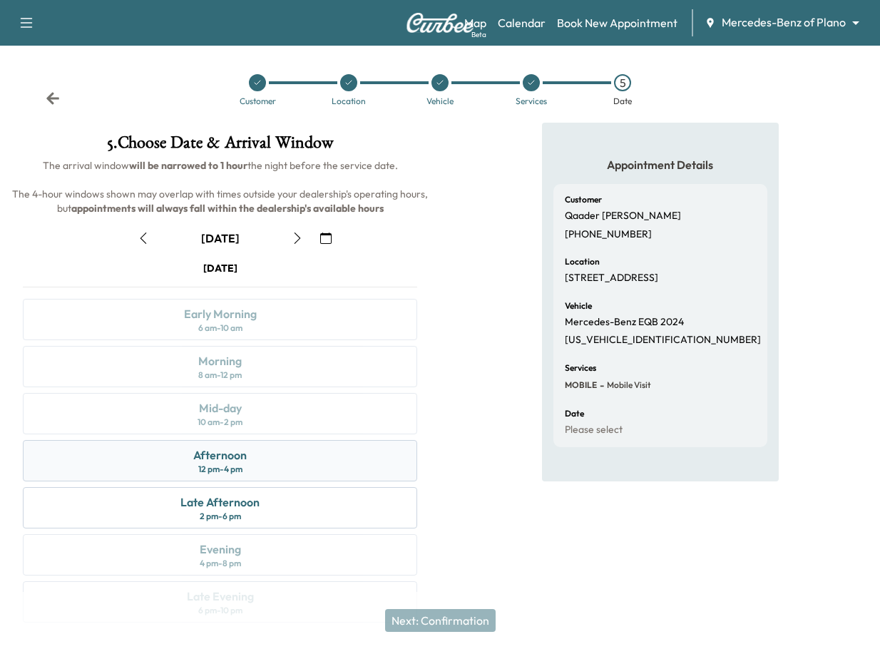
click at [272, 466] on div "Afternoon 12 pm - 4 pm" at bounding box center [220, 460] width 394 height 41
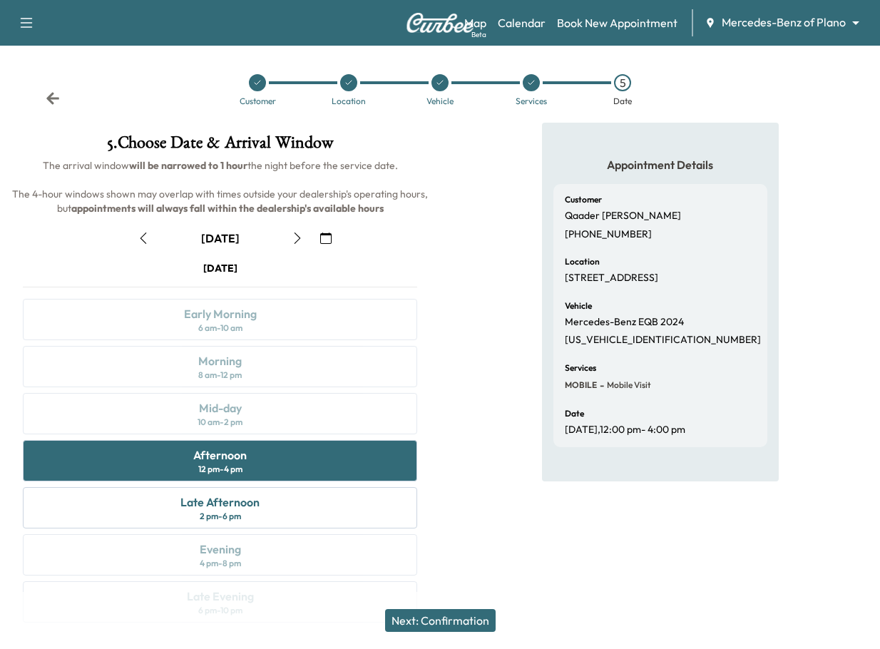
click at [470, 622] on button "Next: Confirmation" at bounding box center [440, 620] width 111 height 23
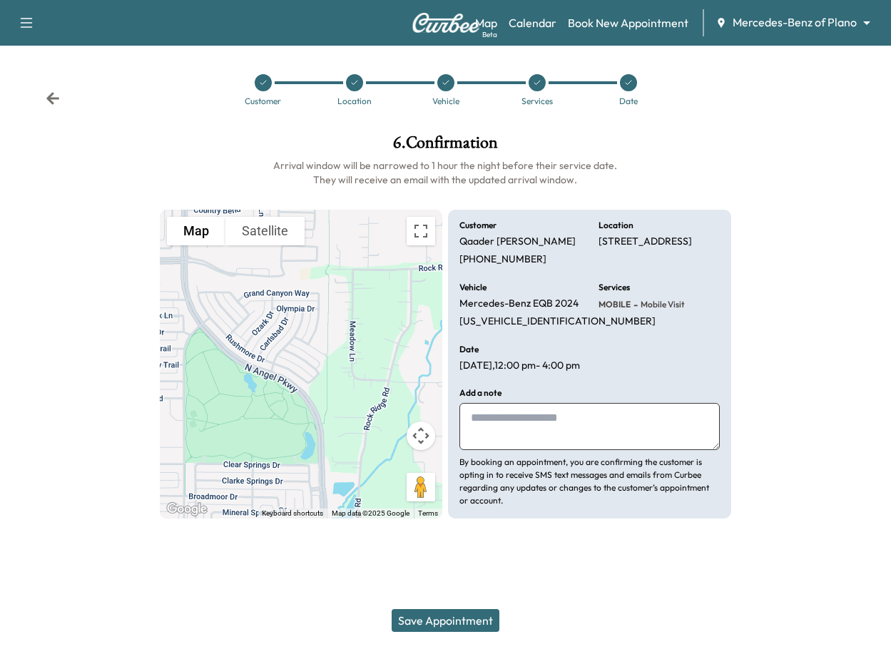
click at [521, 449] on textarea at bounding box center [589, 426] width 260 height 47
type textarea "**********"
click at [431, 622] on button "Save Appointment" at bounding box center [445, 620] width 108 height 23
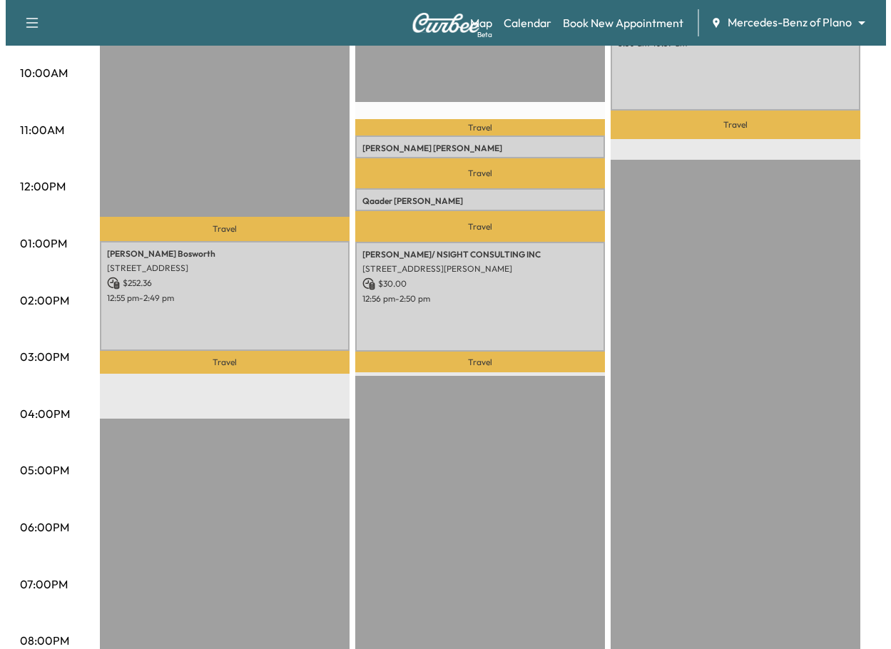
scroll to position [499, 0]
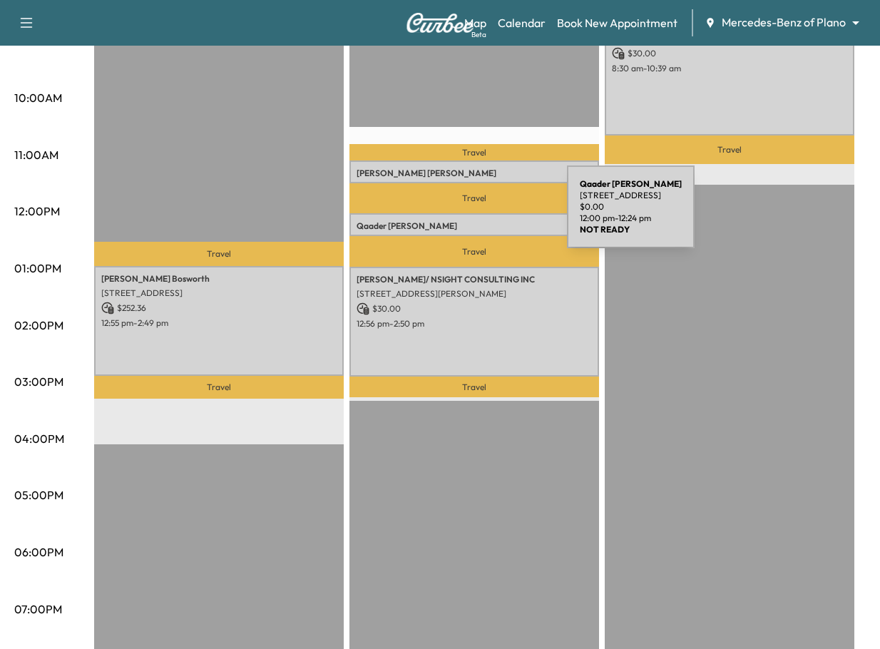
click at [460, 215] on div "Qaader Rahman 811 Cascades Dr, Allen, TX 75002, USA $ 0.00 12:00 pm - 12:24 pm" at bounding box center [474, 224] width 250 height 23
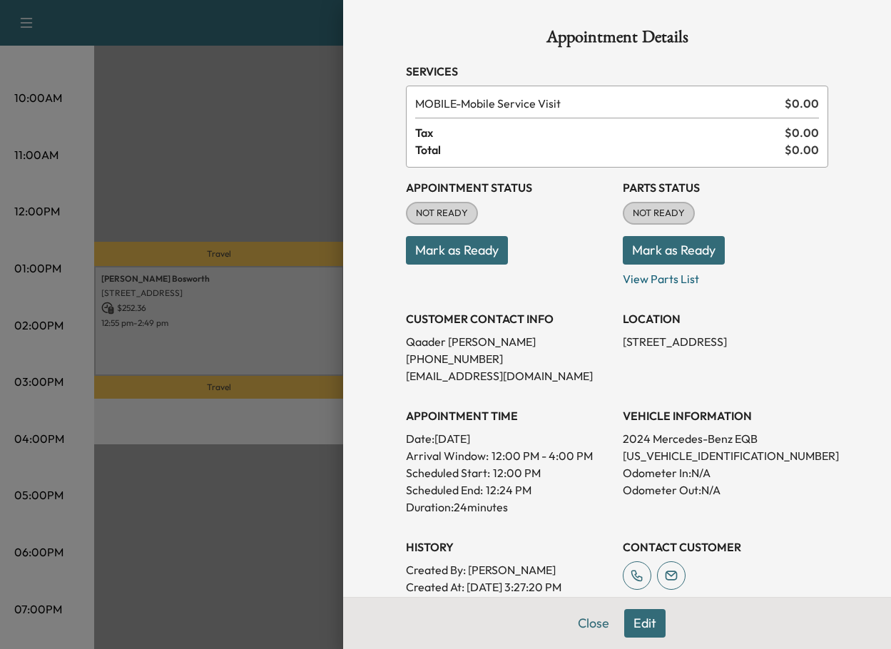
click at [413, 341] on p "[PERSON_NAME]" at bounding box center [508, 341] width 205 height 17
copy p "[PERSON_NAME]"
